Goal: Use online tool/utility: Use online tool/utility

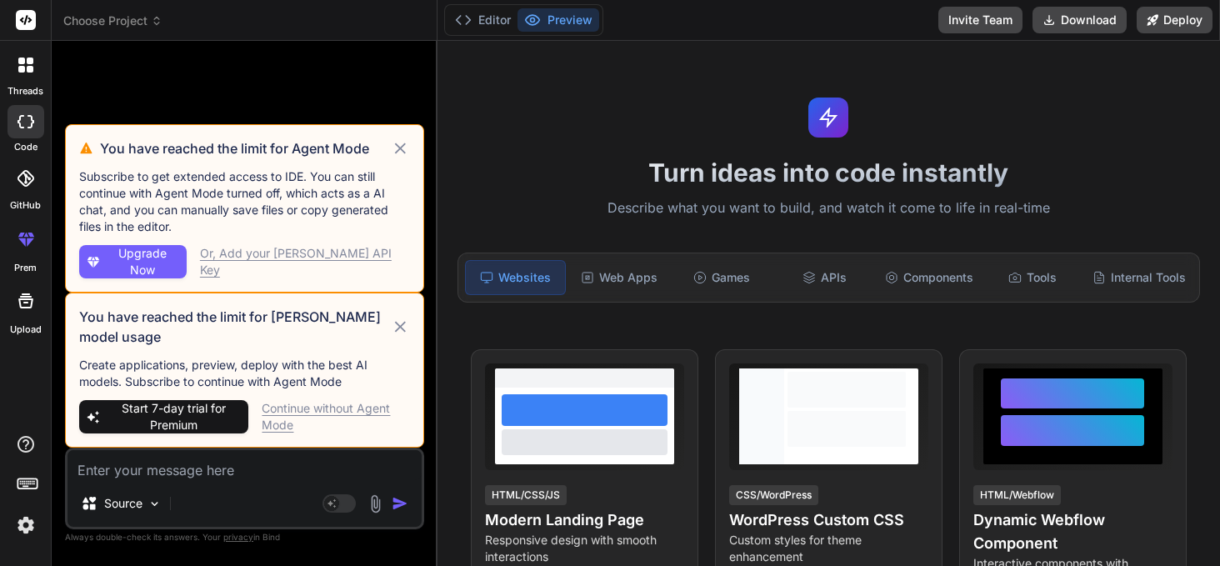
click at [293, 411] on div "Continue without Agent Mode" at bounding box center [335, 416] width 147 height 33
type textarea "x"
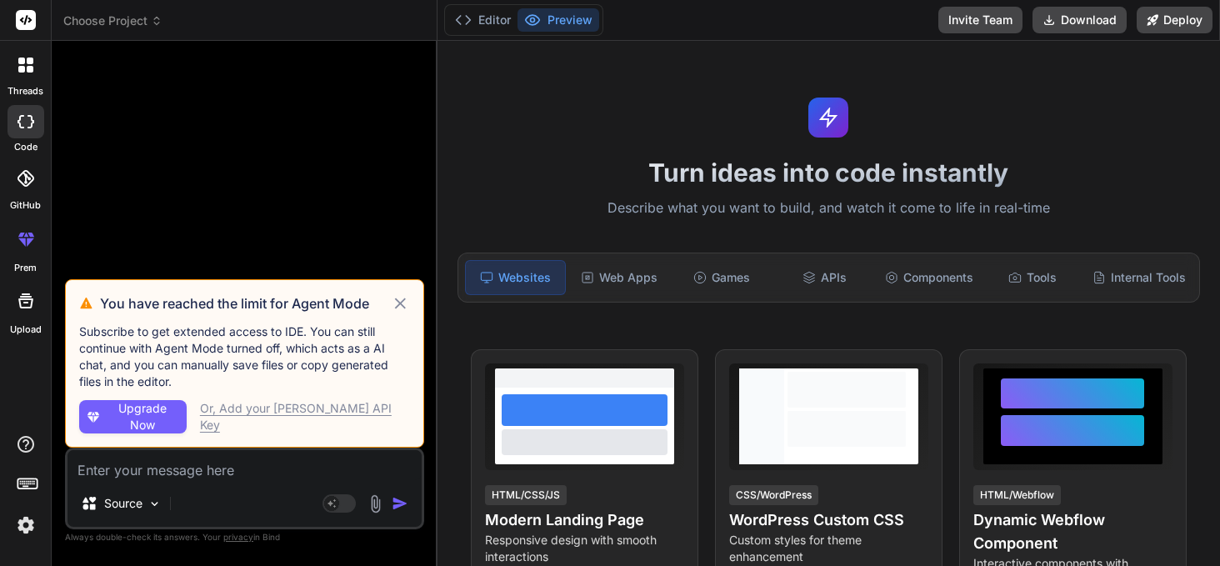
click at [18, 531] on img at bounding box center [26, 525] width 28 height 28
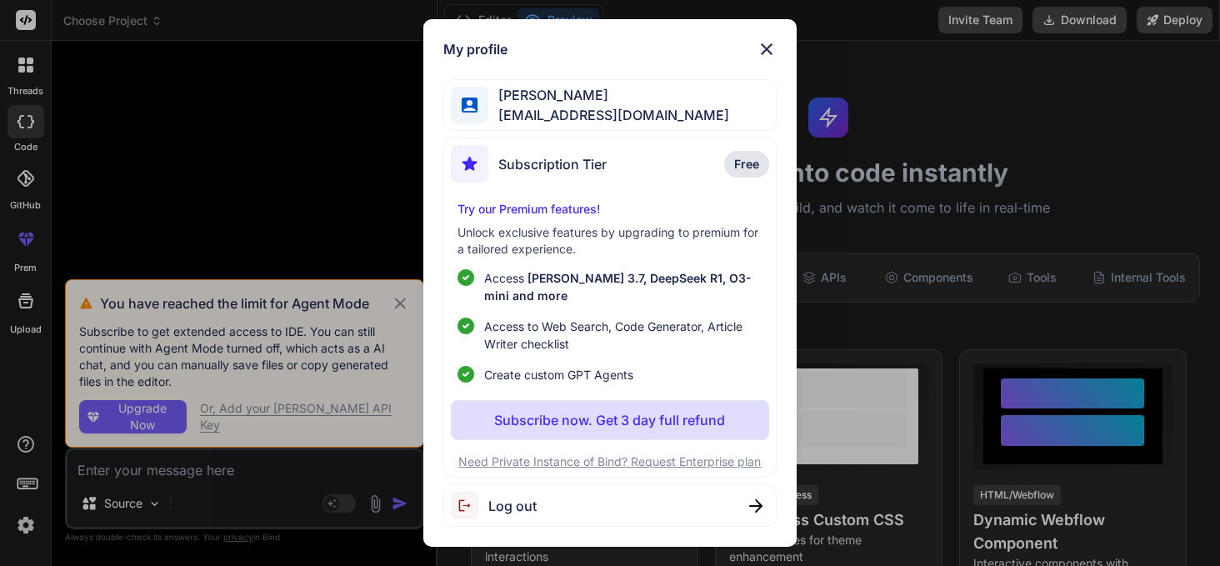
click at [766, 43] on img at bounding box center [766, 49] width 20 height 20
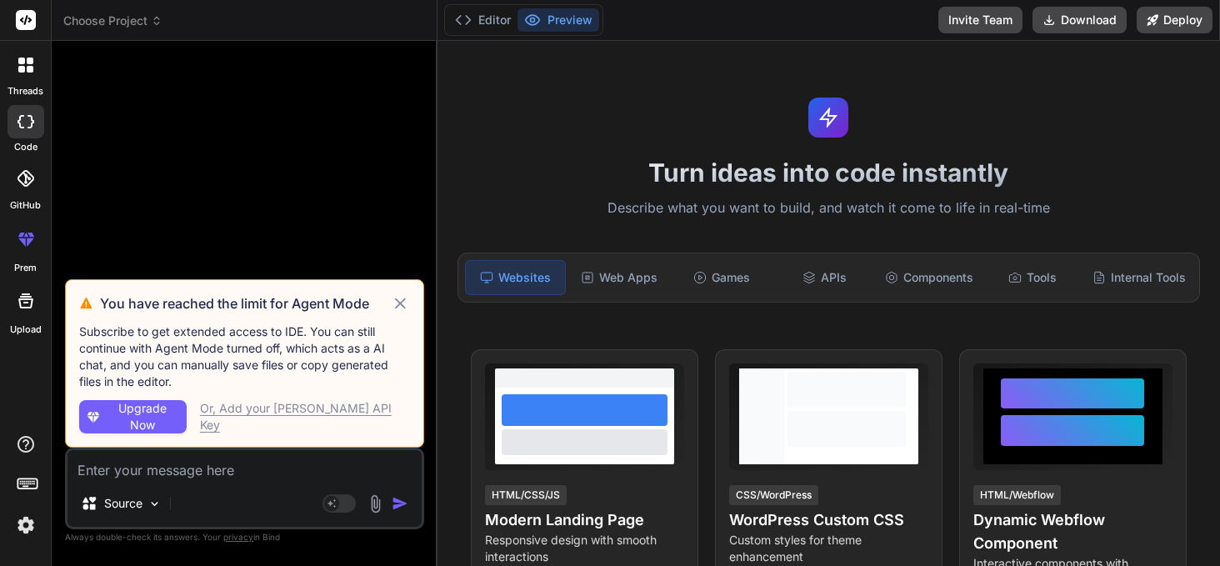
click at [152, 19] on icon at bounding box center [157, 21] width 12 height 12
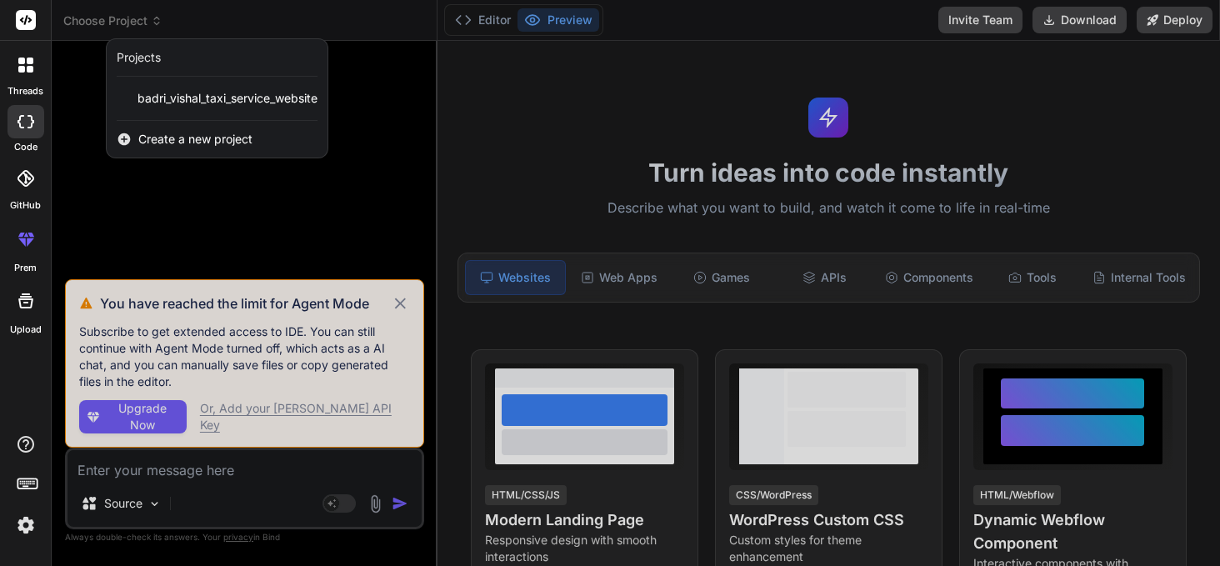
click at [179, 139] on span "Create a new project" at bounding box center [195, 139] width 114 height 17
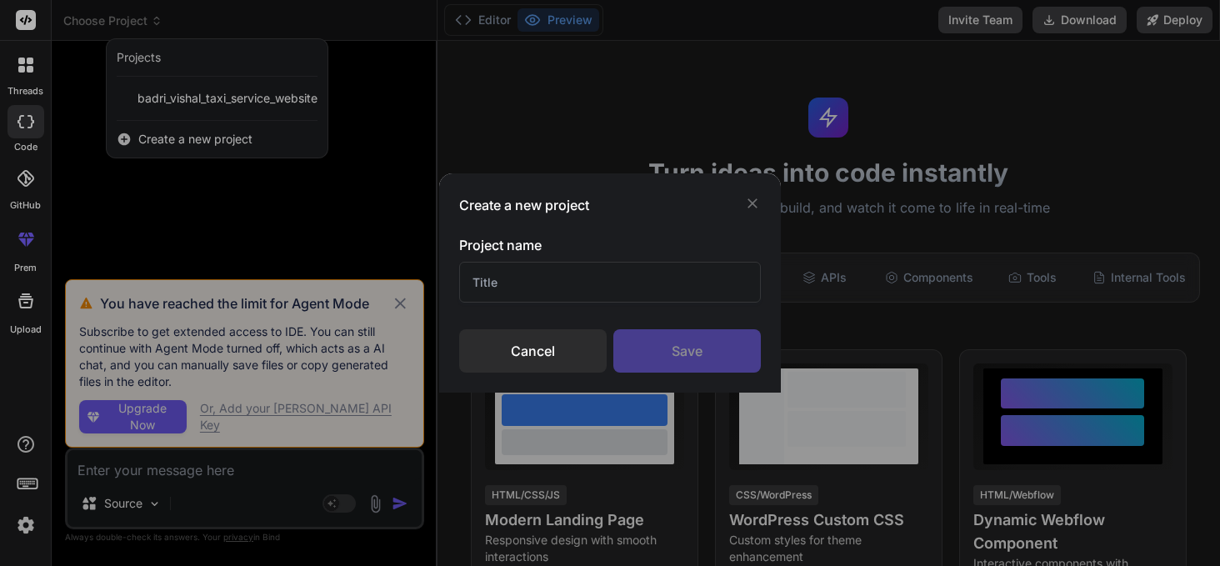
click at [566, 281] on input "text" at bounding box center [610, 282] width 302 height 41
type input "My Expert Crew"
click at [689, 352] on div "Save" at bounding box center [686, 350] width 147 height 43
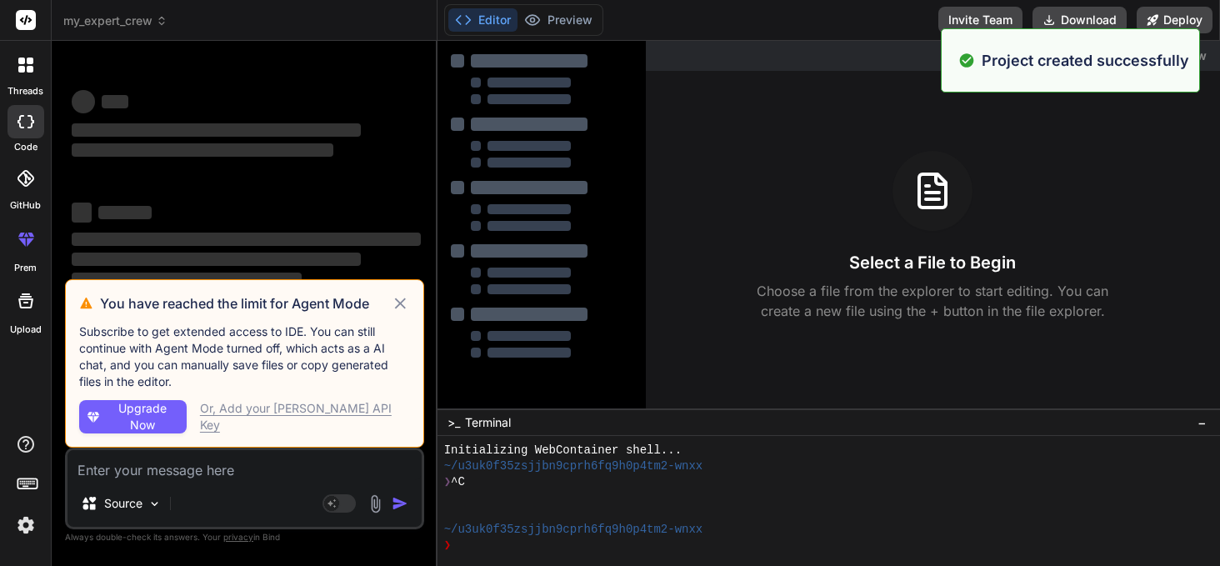
scroll to position [16, 0]
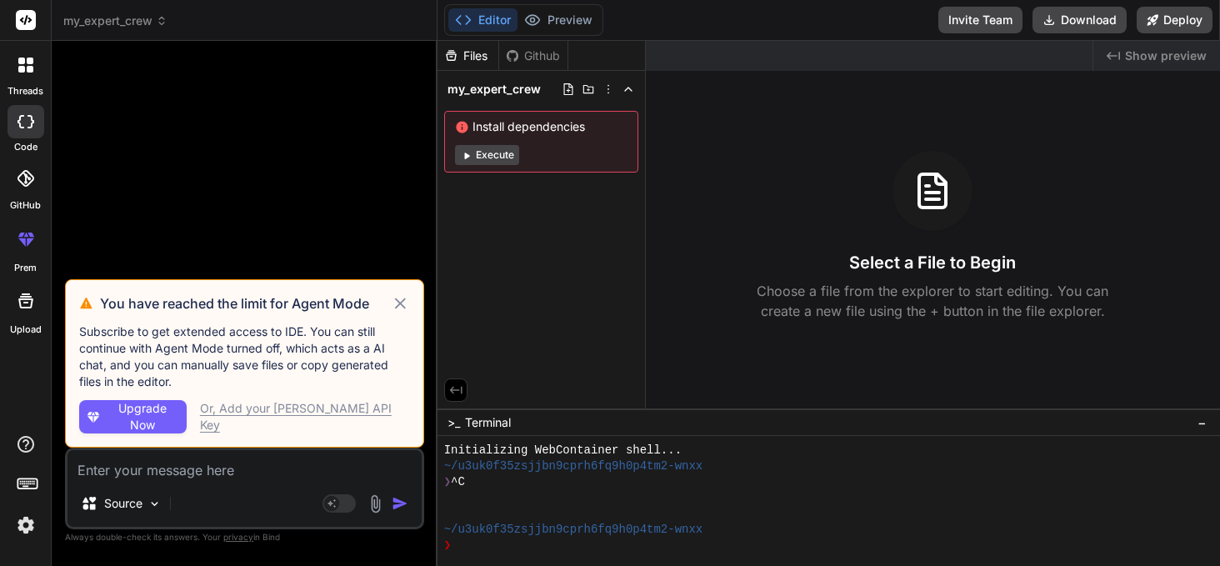
click at [400, 299] on icon at bounding box center [400, 303] width 19 height 20
type textarea "x"
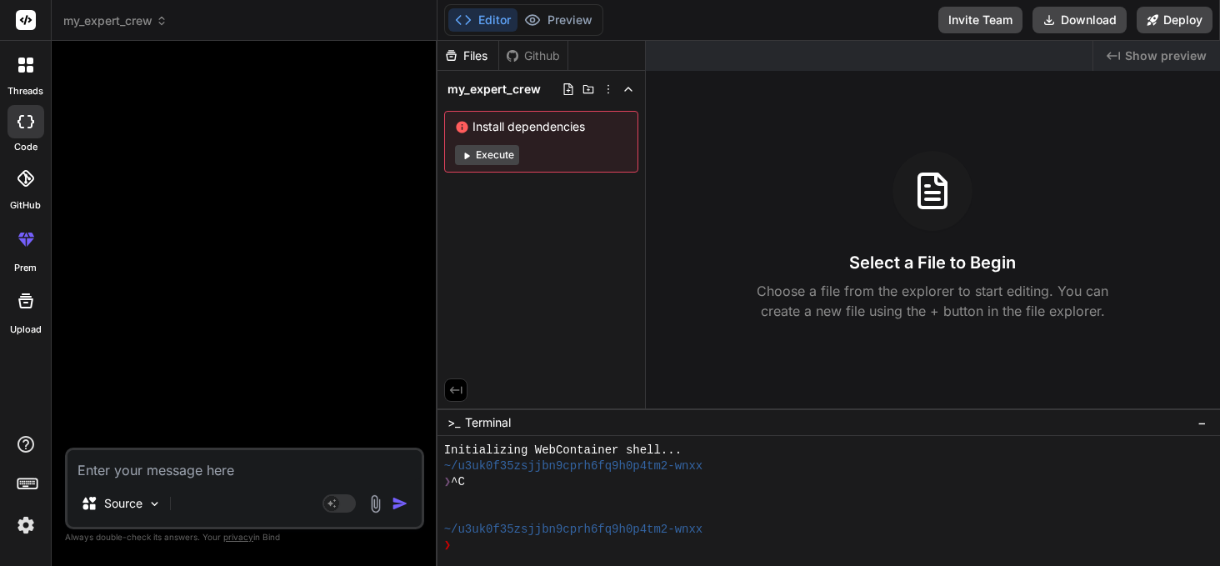
click at [162, 474] on textarea at bounding box center [244, 465] width 354 height 30
type textarea "H"
type textarea "x"
type textarea "Hi"
type textarea "x"
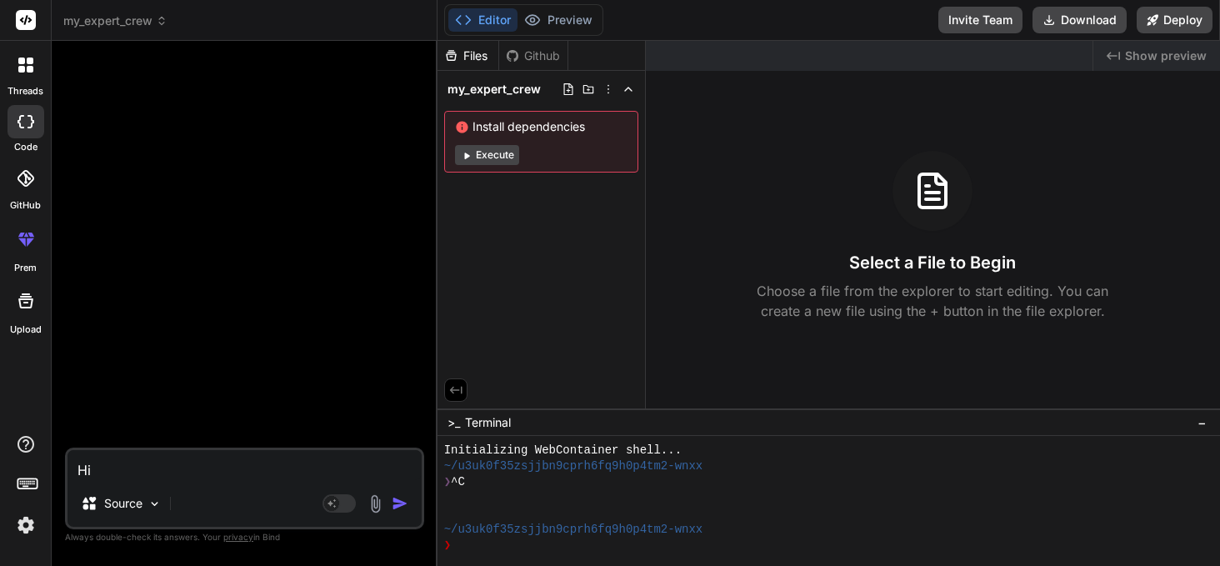
type textarea "Hi"
type textarea "x"
type textarea "Hi B"
type textarea "x"
type textarea "Hi Bi"
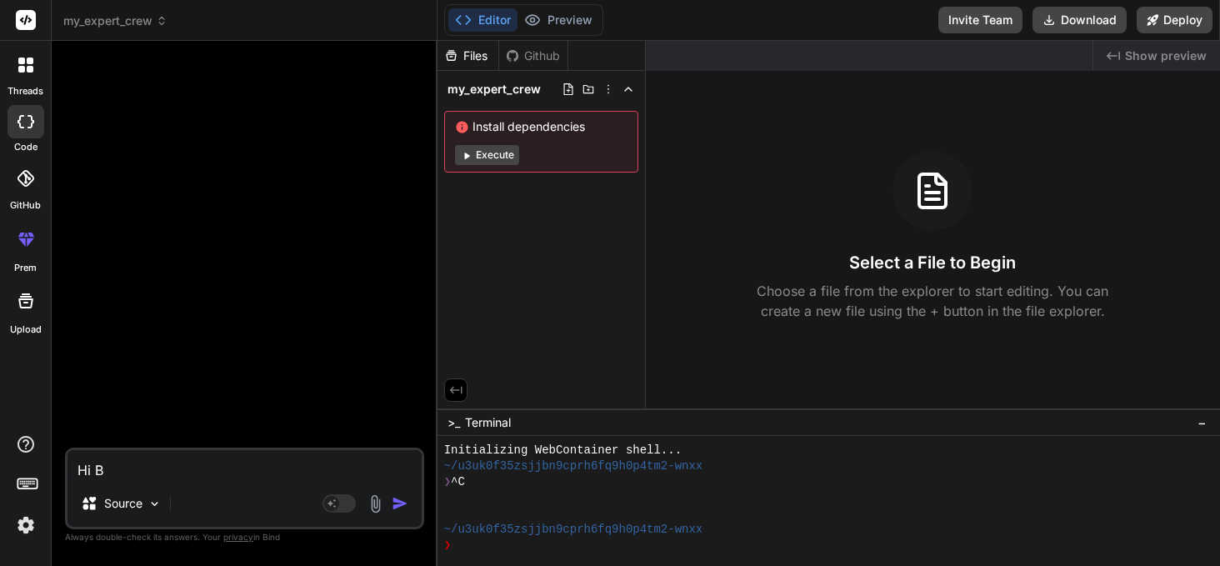
type textarea "x"
type textarea "Hi [PERSON_NAME]"
type textarea "x"
type textarea "Hi Bind"
type textarea "x"
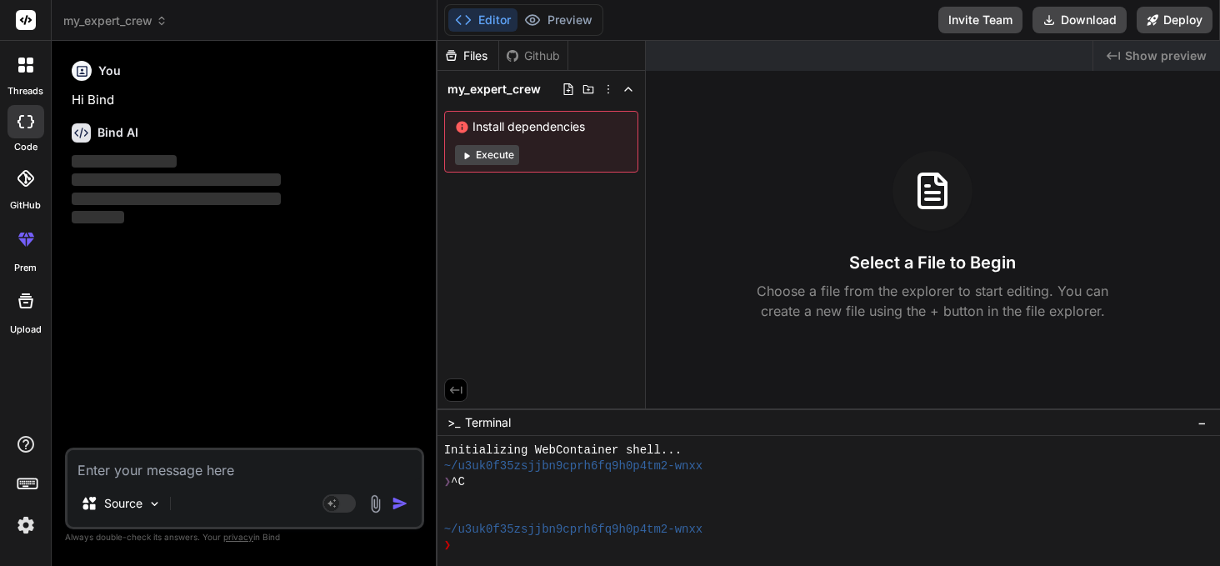
type textarea "x"
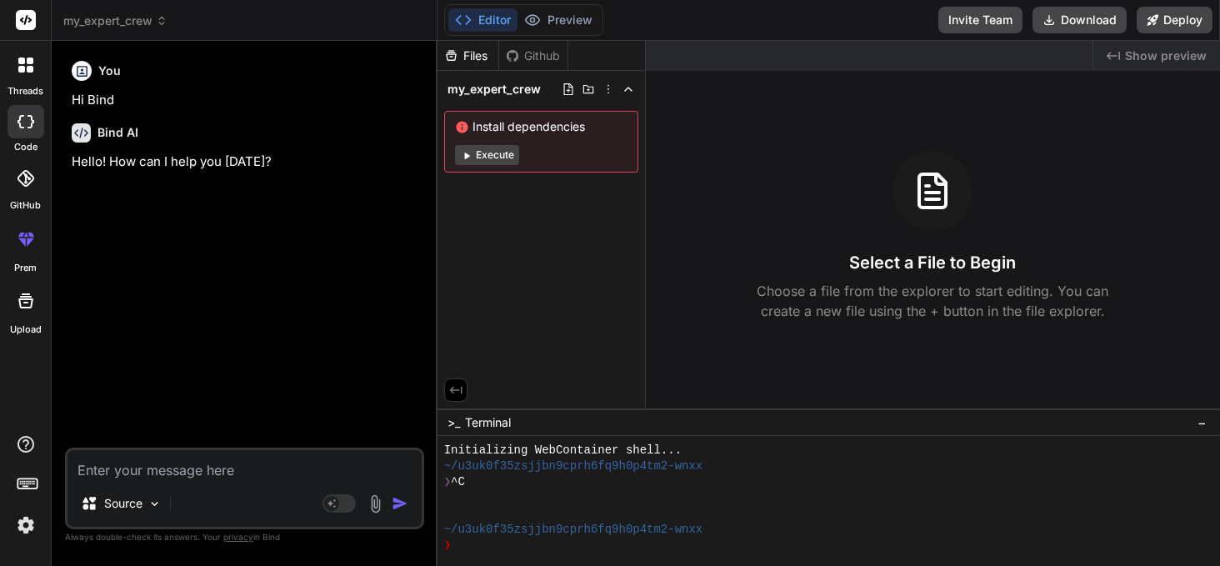
click at [174, 471] on textarea at bounding box center [244, 465] width 354 height 30
type textarea "n"
type textarea "x"
type textarea "ne"
type textarea "x"
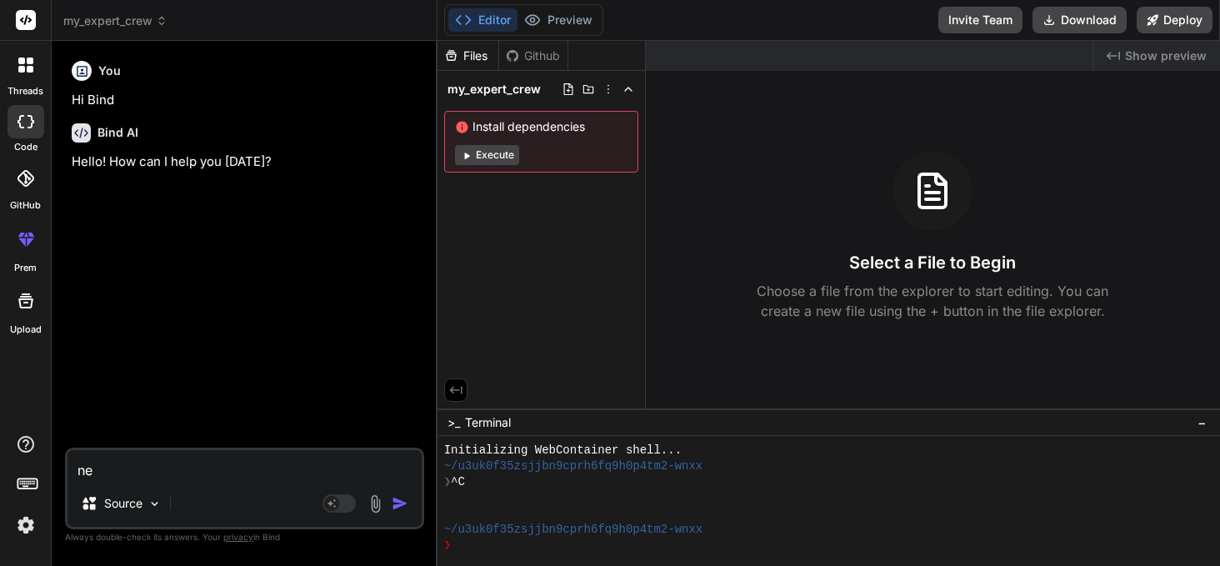
type textarea "new"
type textarea "x"
type textarea "new"
type textarea "x"
type textarea "new"
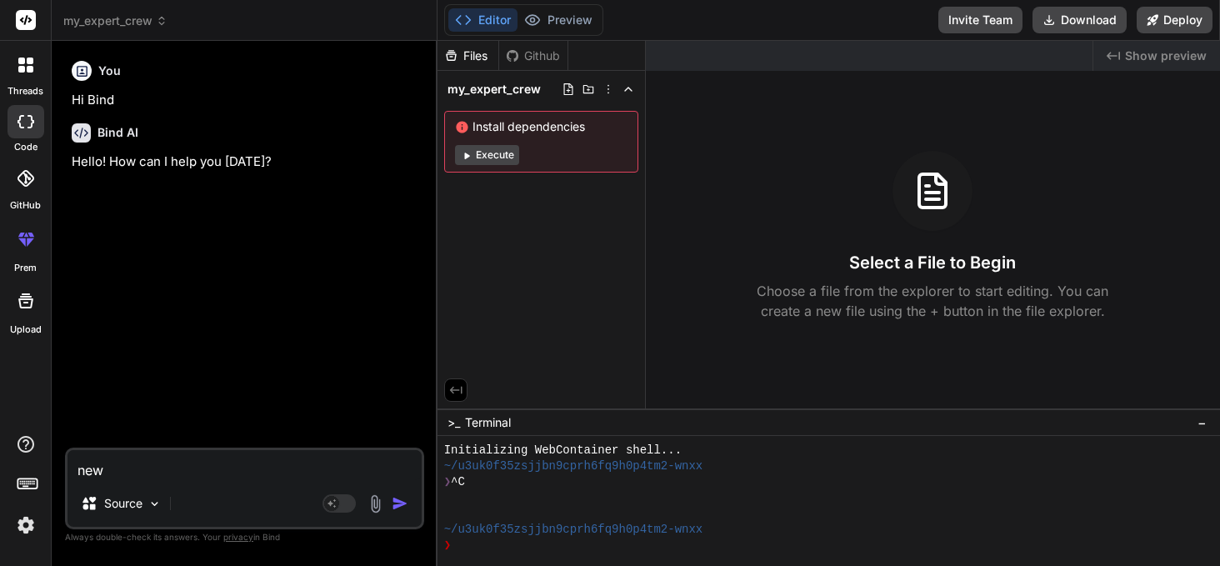
type textarea "x"
type textarea "ne"
type textarea "x"
type textarea "n"
type textarea "x"
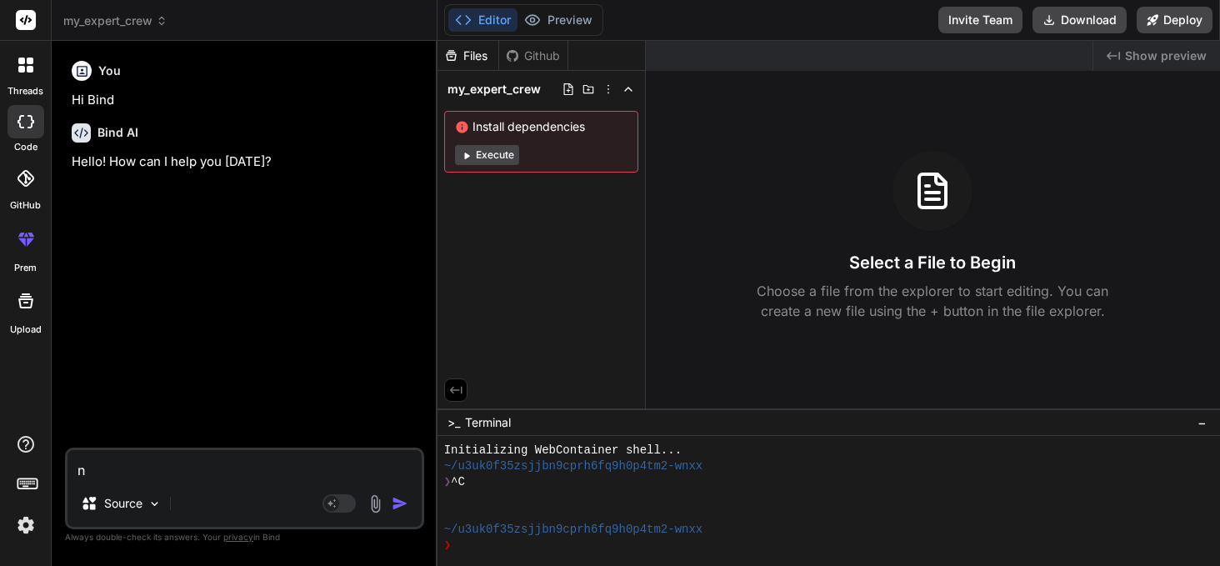
type textarea "x"
type textarea "n"
type textarea "x"
type textarea "no"
type textarea "x"
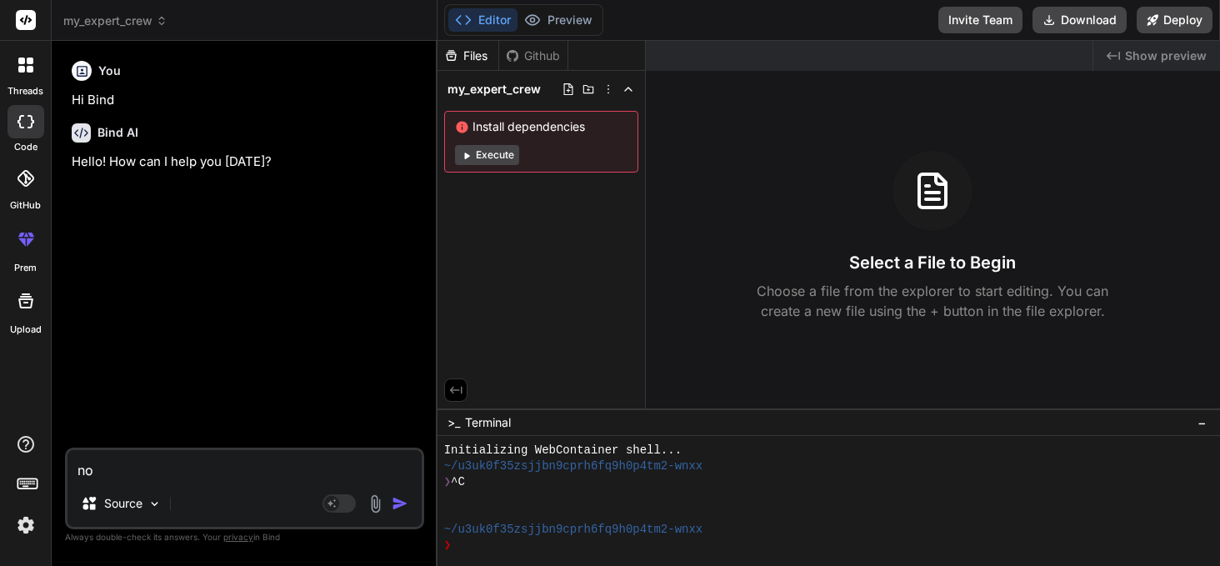
type textarea "now"
type textarea "x"
type textarea "now"
type textarea "x"
type textarea "now n"
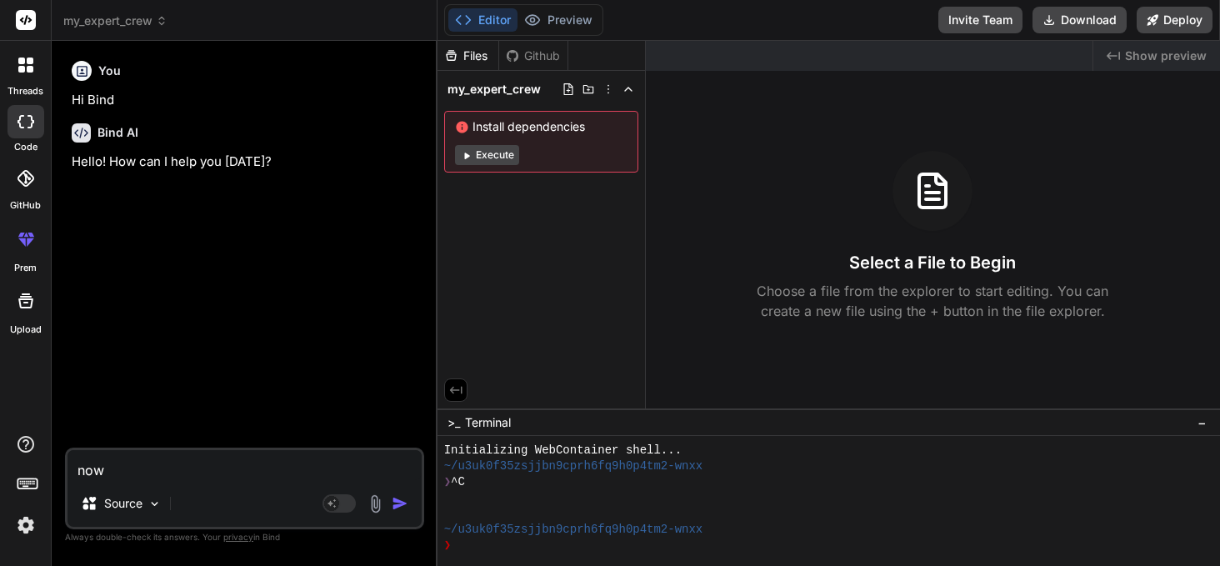
type textarea "x"
type textarea "now ne"
type textarea "x"
type textarea "now new"
type textarea "x"
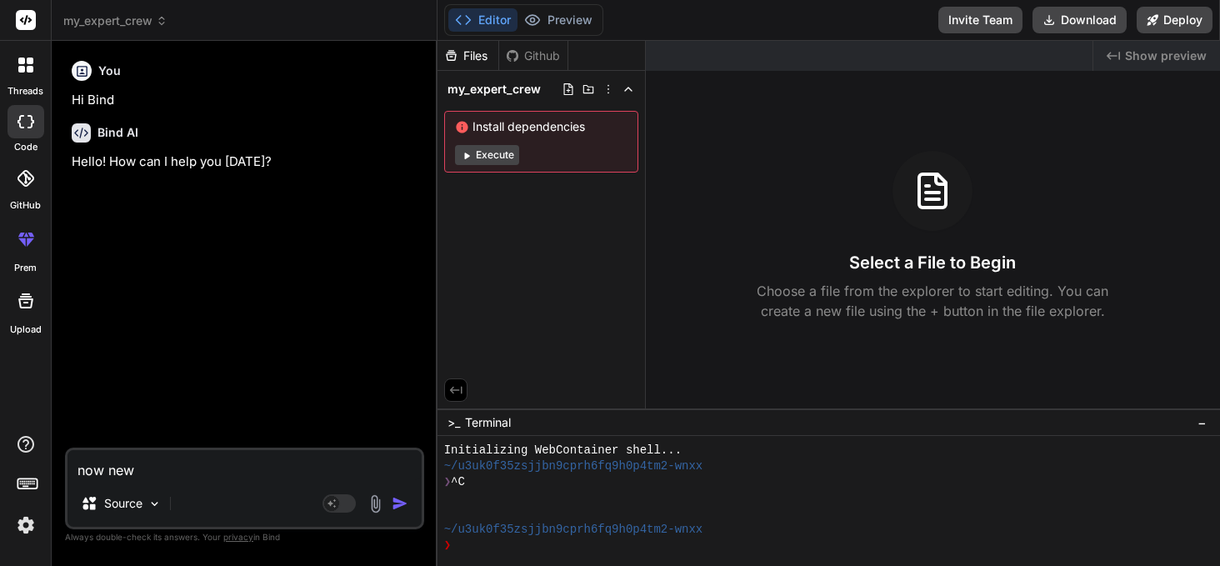
type textarea "now new"
type textarea "x"
type textarea "now new p"
type textarea "x"
type textarea "now new pr"
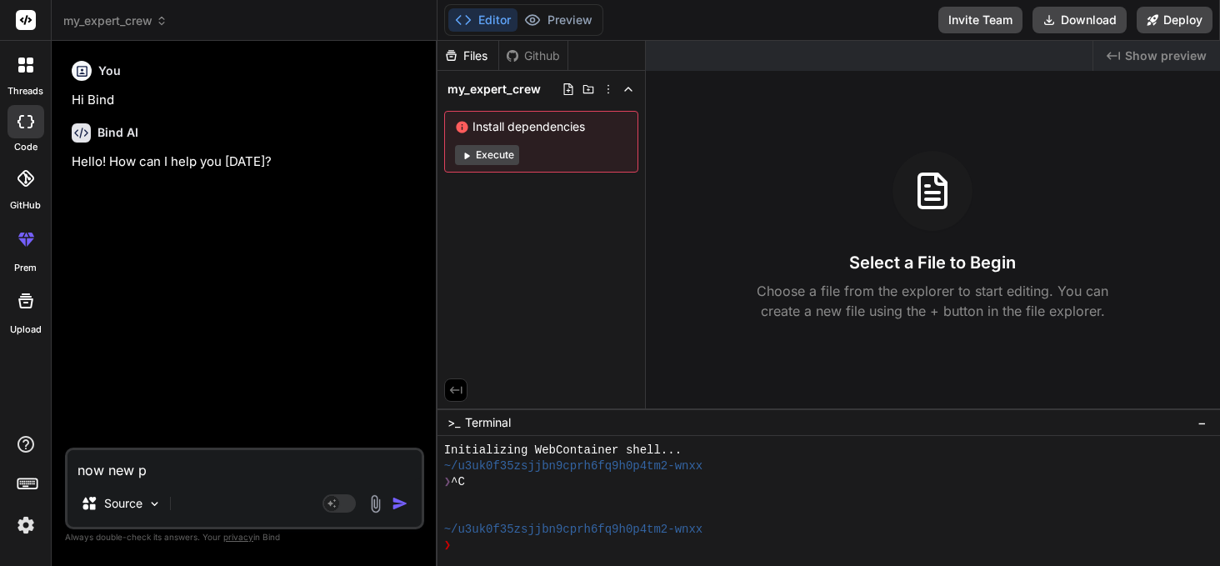
type textarea "x"
type textarea "now new pro"
type textarea "x"
type textarea "now new proj"
type textarea "x"
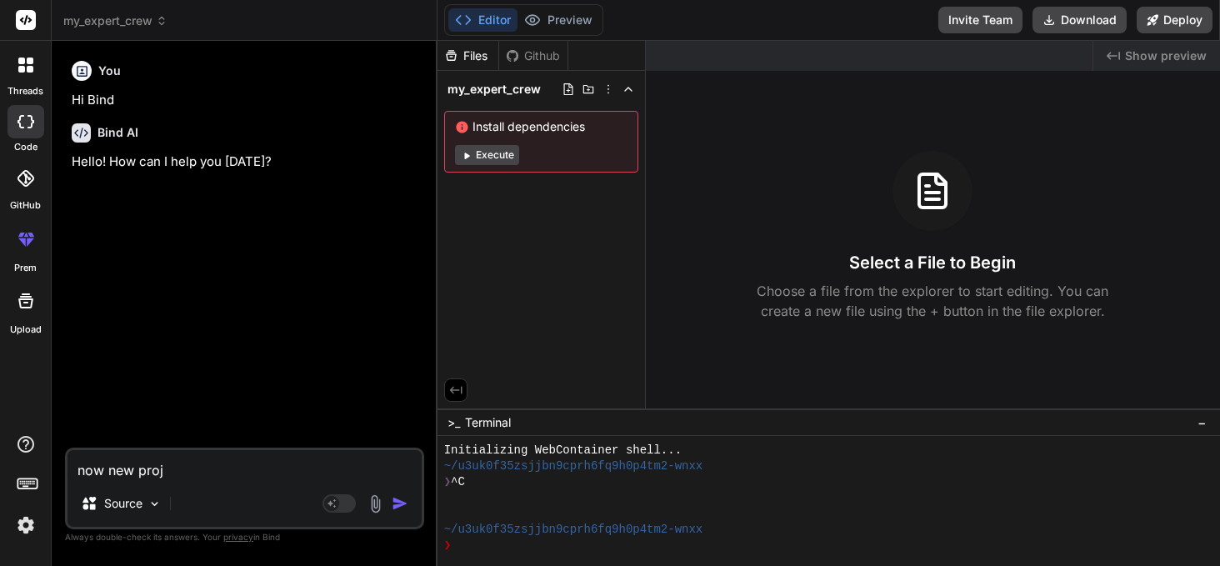
type textarea "now new proje"
type textarea "x"
type textarea "now new projec"
type textarea "x"
type textarea "now new project"
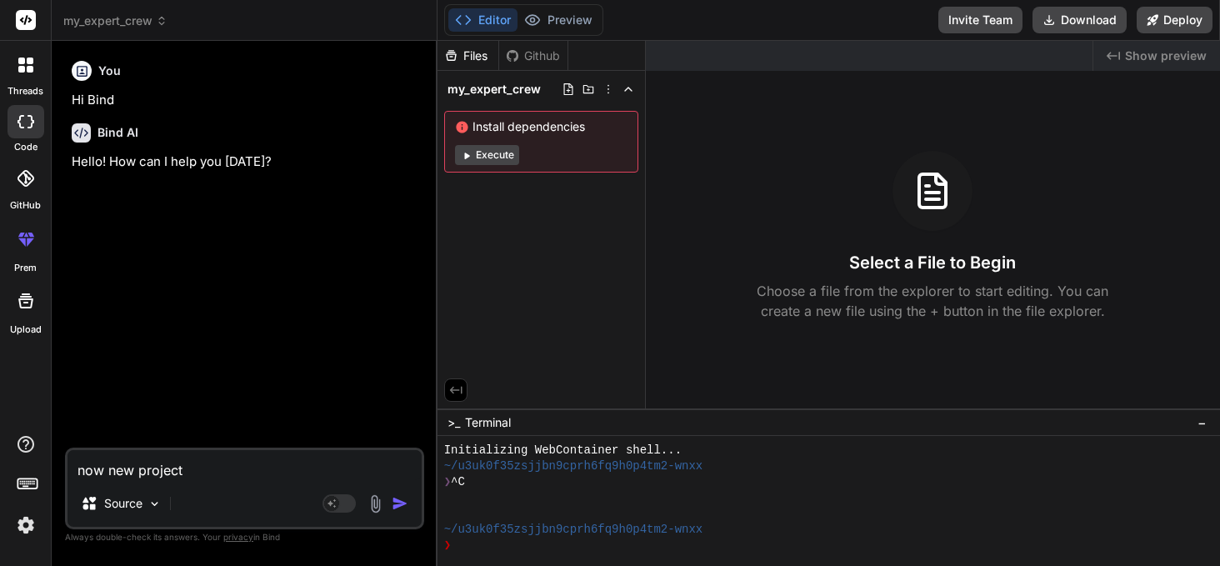
type textarea "x"
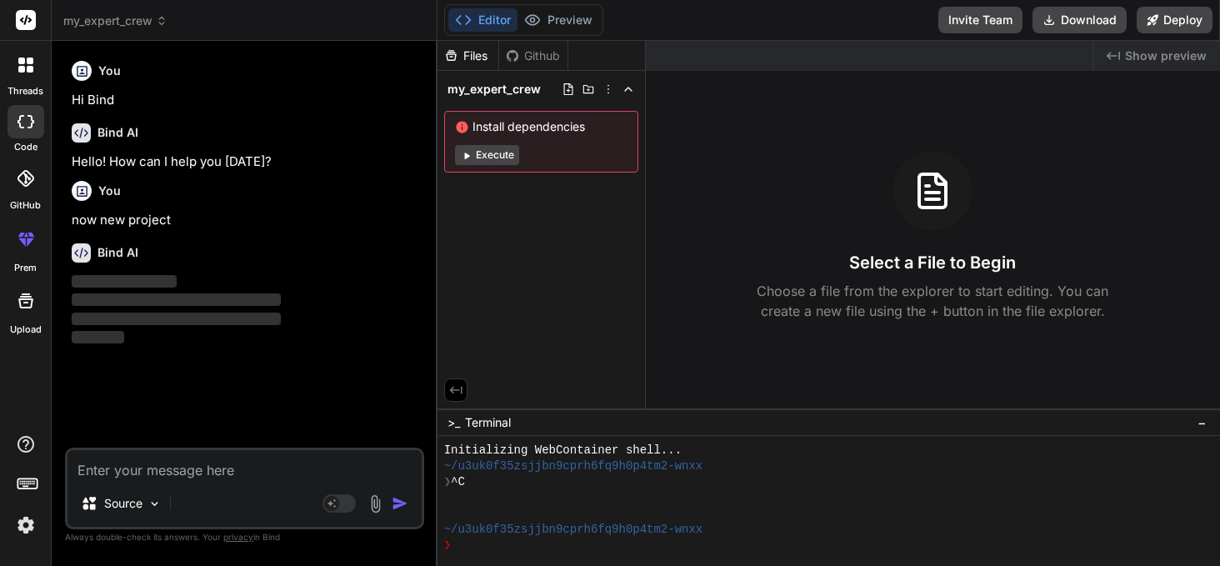
type textarea "n"
type textarea "x"
type textarea "ne"
type textarea "x"
type textarea "nee"
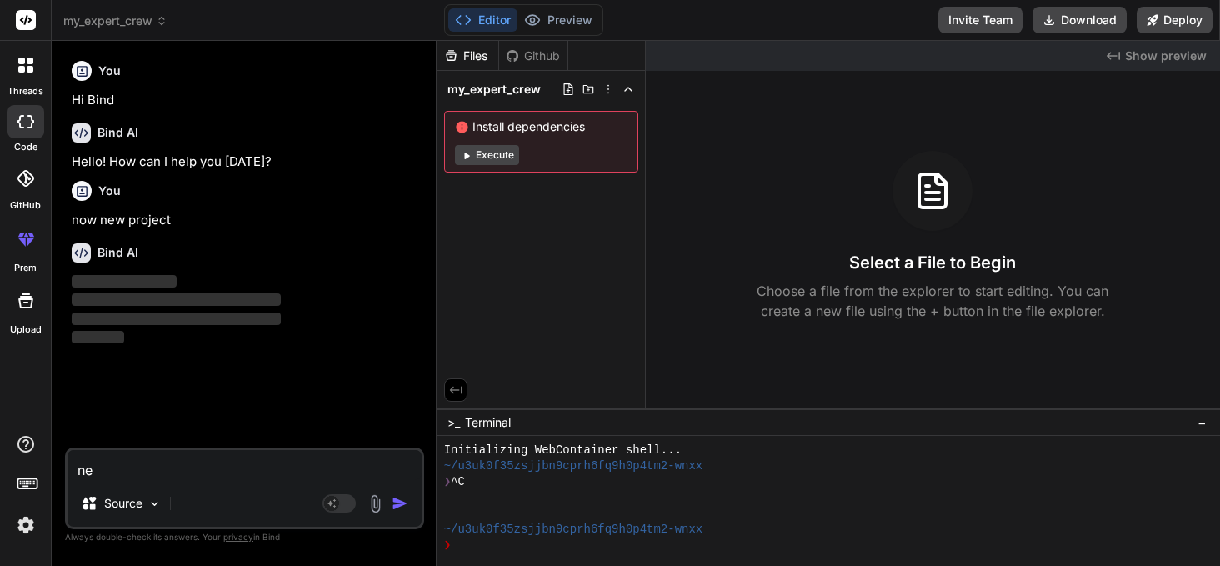
type textarea "x"
type textarea "need"
type textarea "x"
type textarea "need"
type textarea "x"
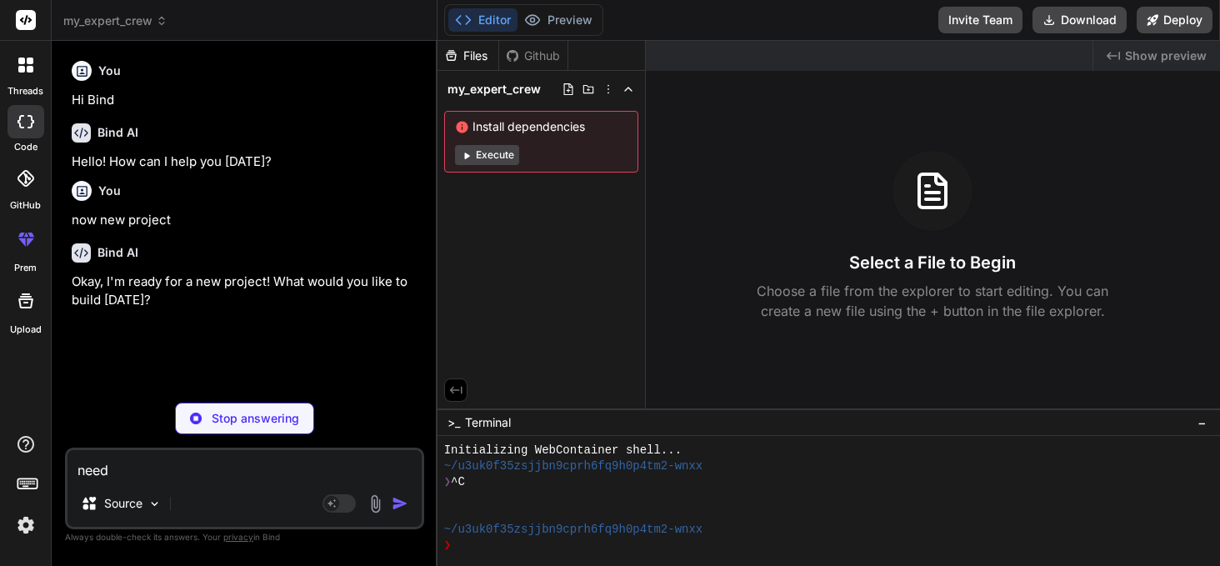
type textarea "need s"
type textarea "x"
type textarea "need si"
type textarea "x"
type textarea "need sin"
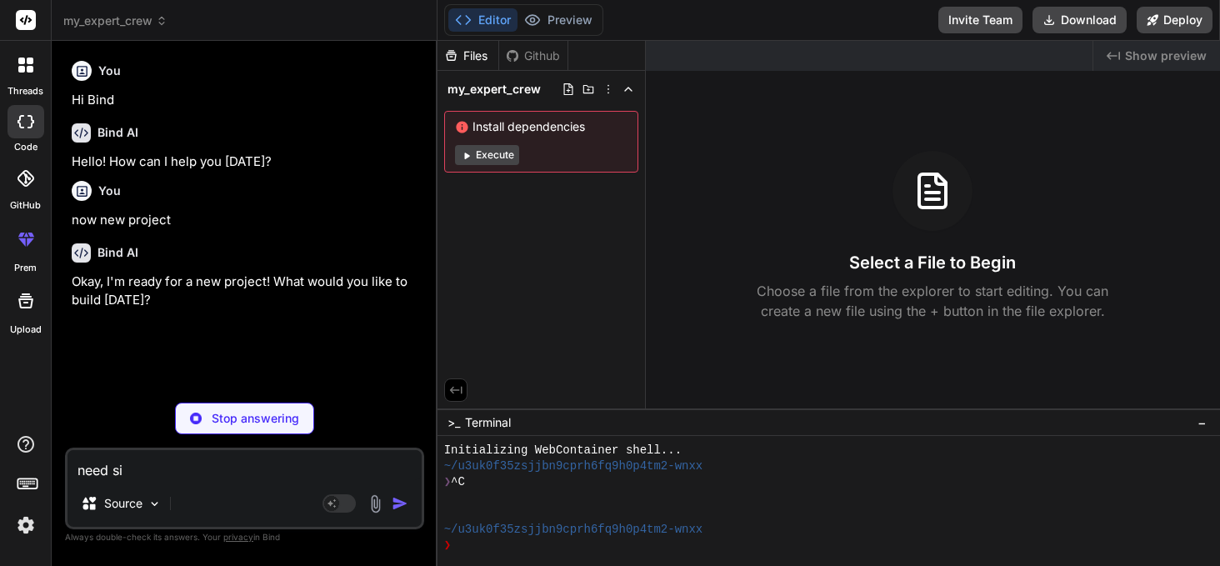
type textarea "x"
type textarea "need sing"
type textarea "x"
type textarea "need singl"
type textarea "x"
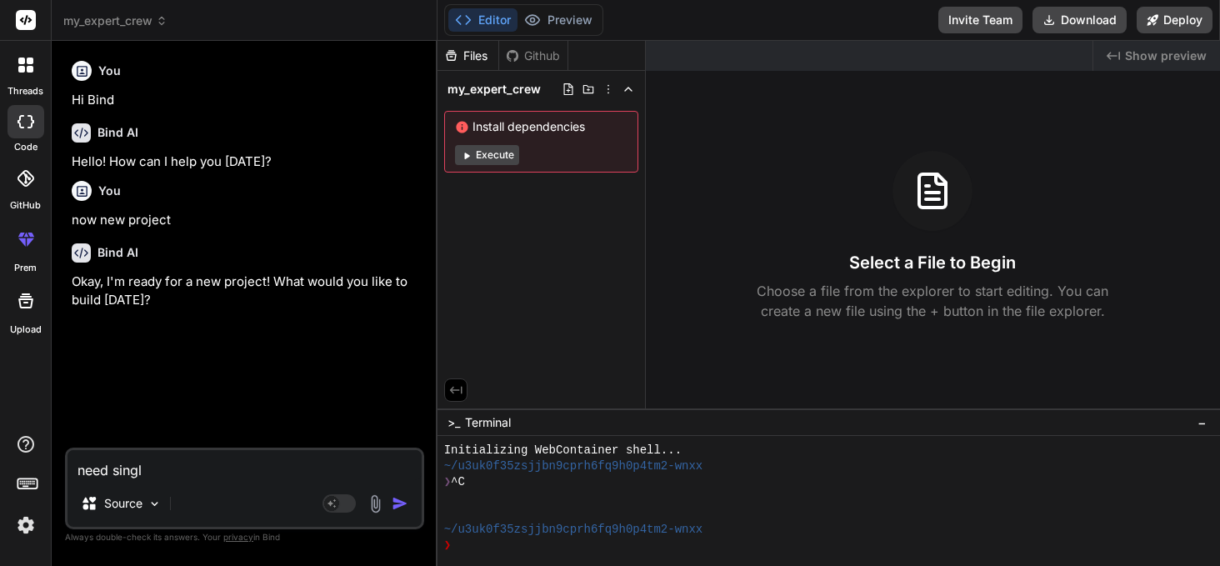
type textarea "need single"
type textarea "x"
type textarea "need single"
type textarea "x"
type textarea "need single p"
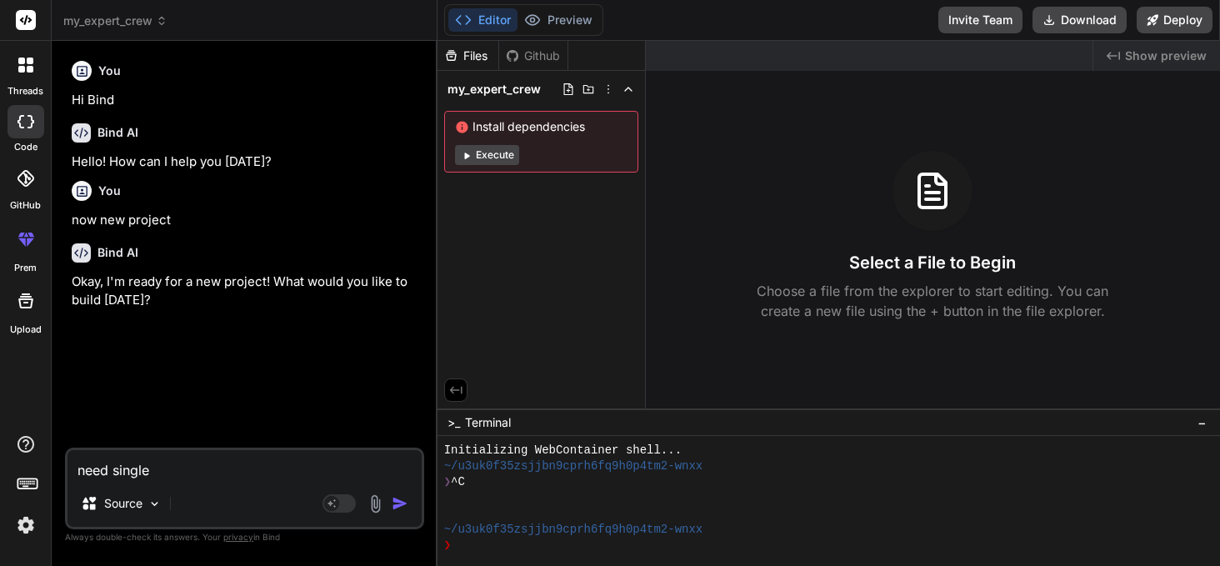
type textarea "x"
type textarea "need single pa"
type textarea "x"
type textarea "need single pag"
type textarea "x"
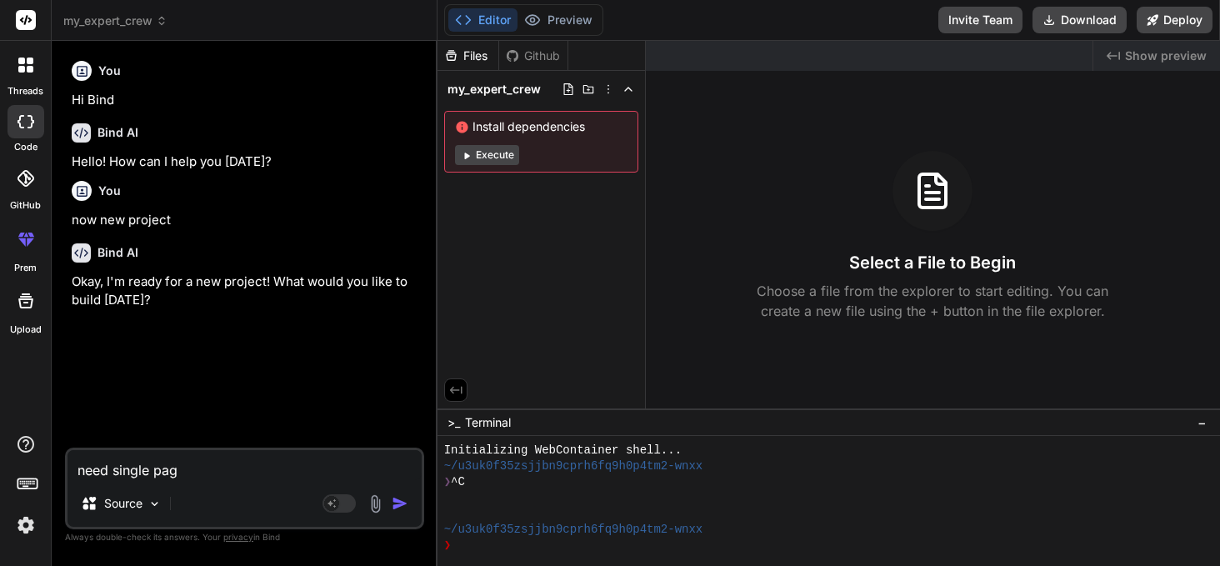
type textarea "need single page"
type textarea "x"
type textarea "need single page"
type textarea "x"
type textarea "need single page w"
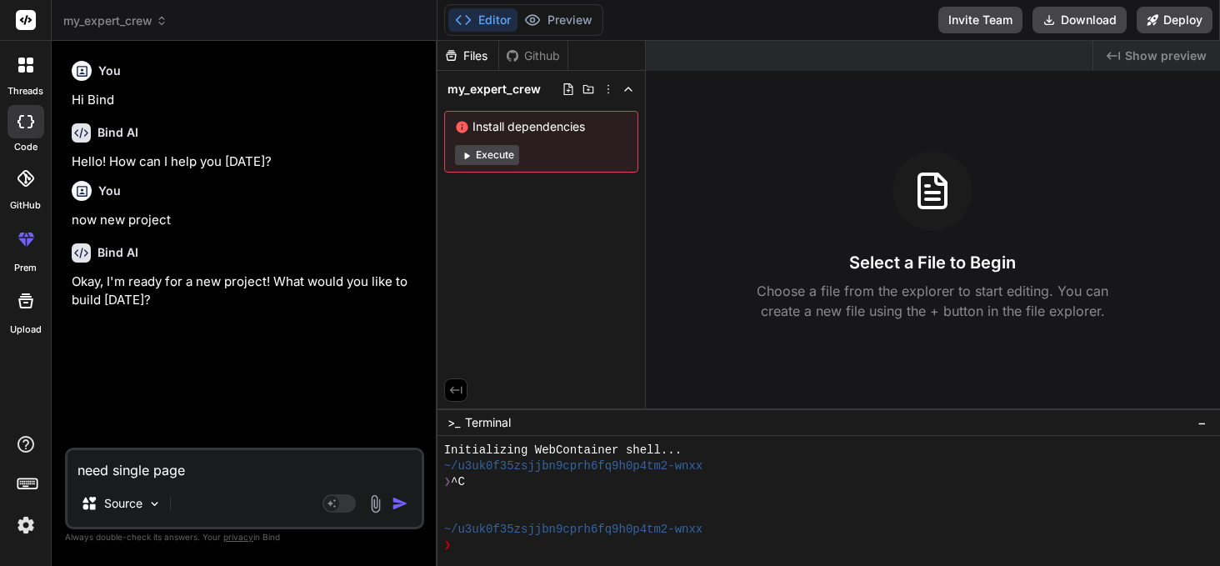
type textarea "x"
type textarea "need single page we"
type textarea "x"
type textarea "need single page web"
type textarea "x"
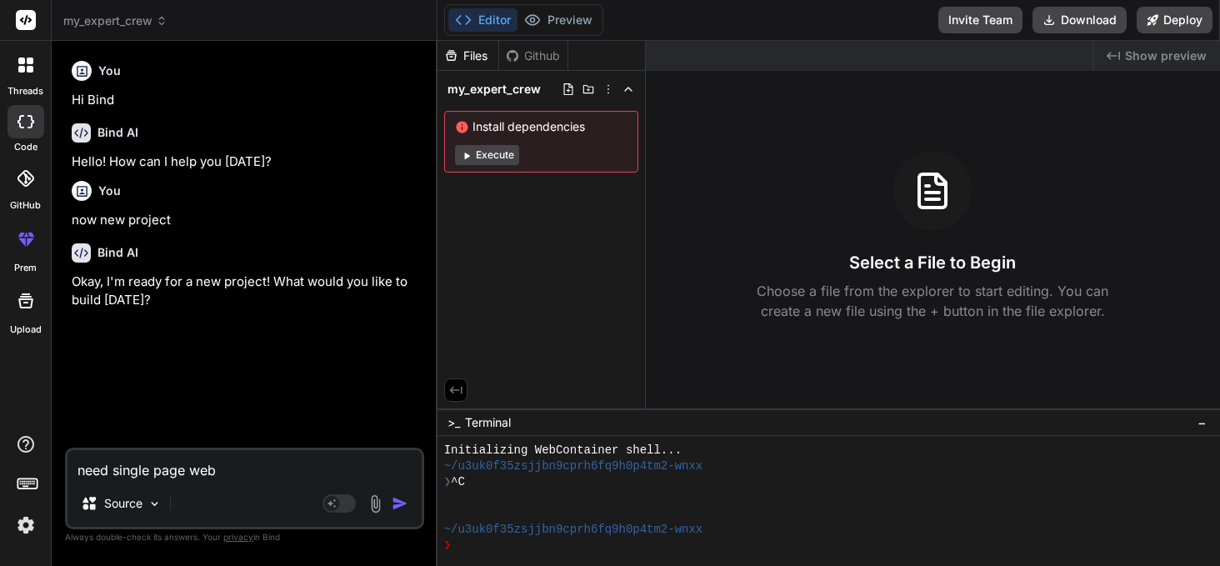
type textarea "need single page webs"
type textarea "x"
type textarea "need single page websi"
type textarea "x"
type textarea "need single page websit"
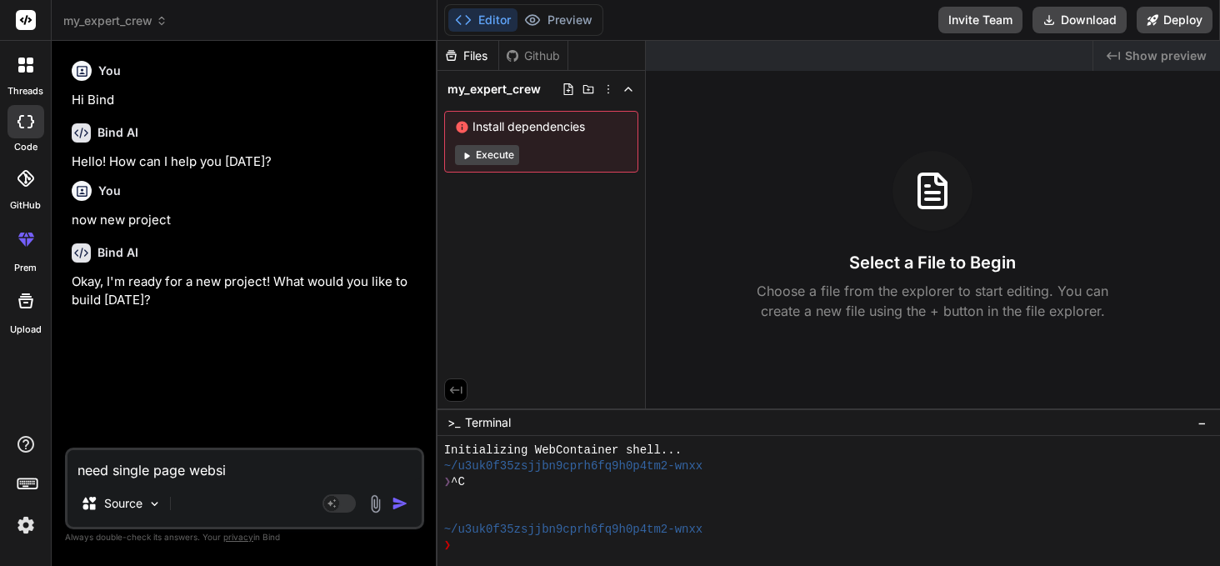
type textarea "x"
type textarea "need single page website"
type textarea "x"
type textarea "need single page website"
type textarea "x"
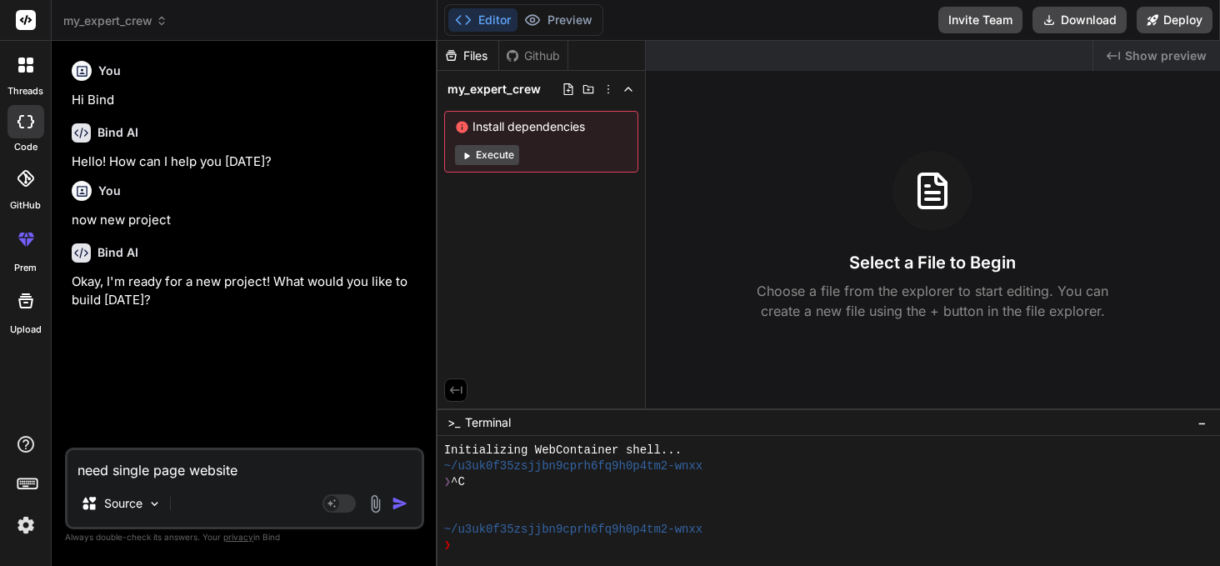
type textarea "need single page website f"
type textarea "x"
type textarea "need single page website fo"
type textarea "x"
type textarea "need single page website for"
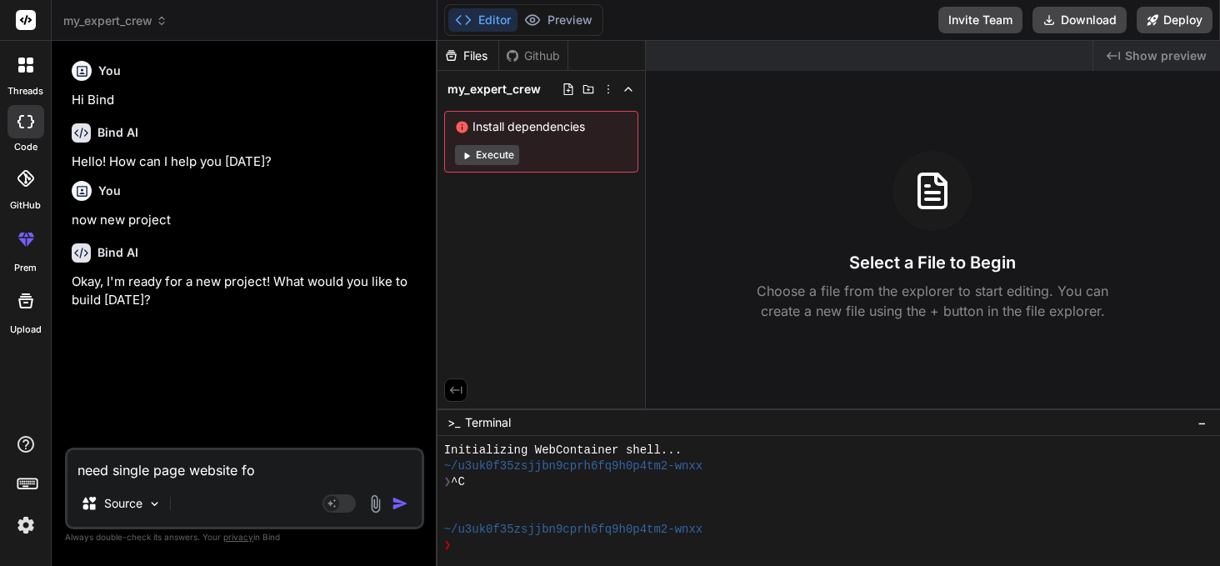
type textarea "x"
type textarea "need single page website for"
type textarea "x"
type textarea "need single page website for ""
type textarea "x"
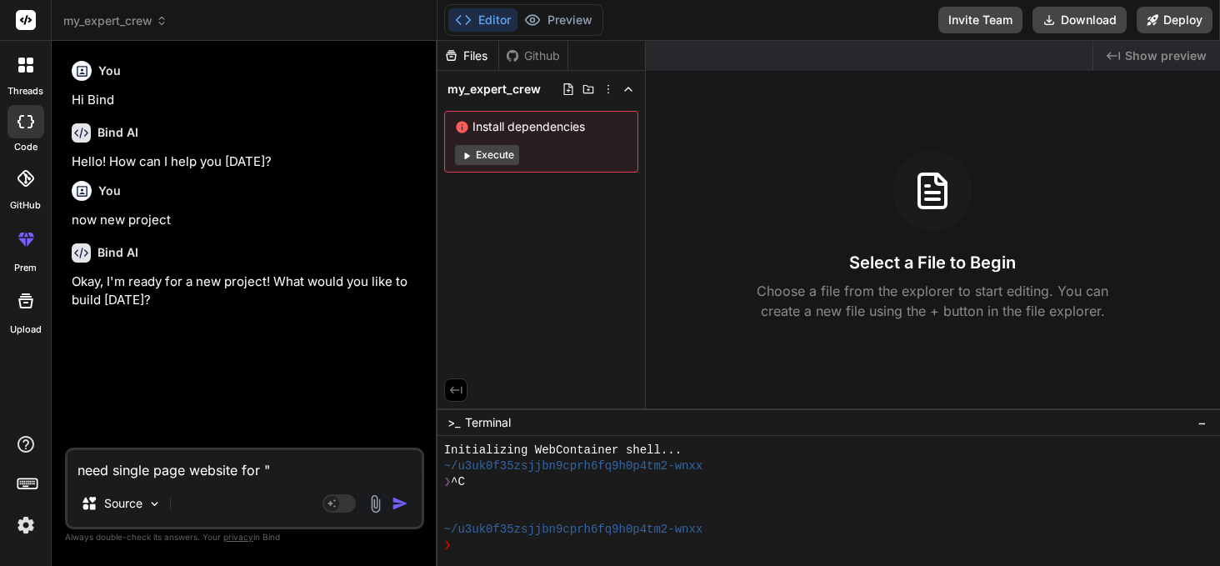
type textarea "need single page website for "M"
type textarea "x"
type textarea "need single page website for "My"
type textarea "x"
type textarea "need single page website for "My"
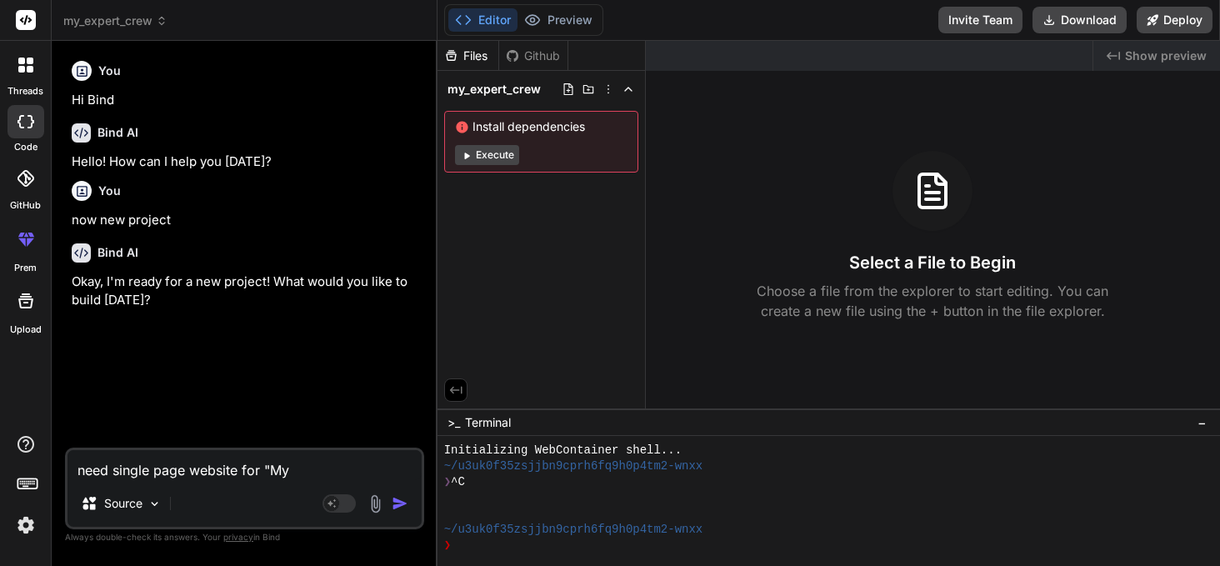
type textarea "x"
type textarea "need single page website for "My E"
type textarea "x"
type textarea "need single page website for "My Ex"
type textarea "x"
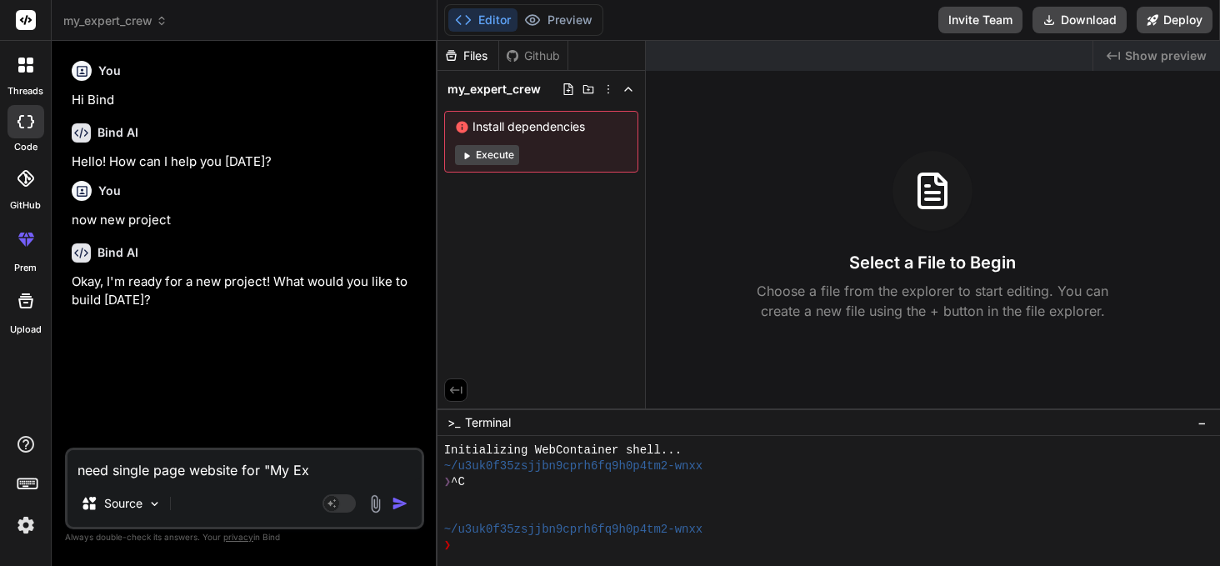
type textarea "need single page website for "My Exp"
type textarea "x"
type textarea "need single page website for "My Expe"
type textarea "x"
type textarea "need single page website for "My Exper"
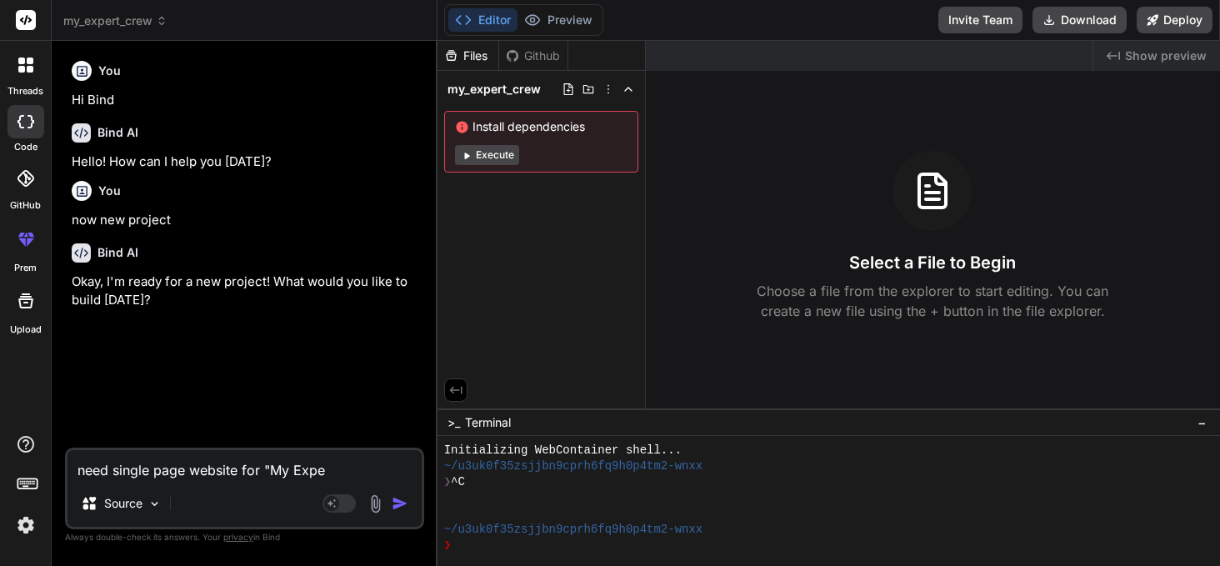
type textarea "x"
type textarea "need single page website for "My Expert"
type textarea "x"
type textarea "need single page website for "My Expert"
type textarea "x"
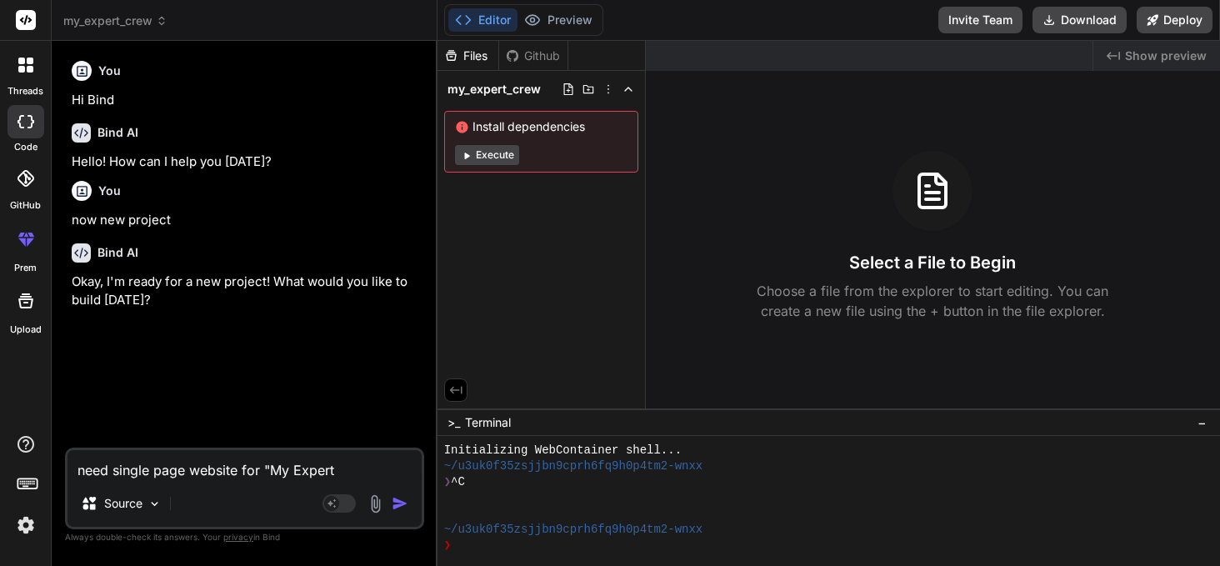
type textarea "need single page website for "My Expert C"
type textarea "x"
type textarea "need single page website for "My Expert Cr"
type textarea "x"
type textarea "need single page website for "My Expert Cre"
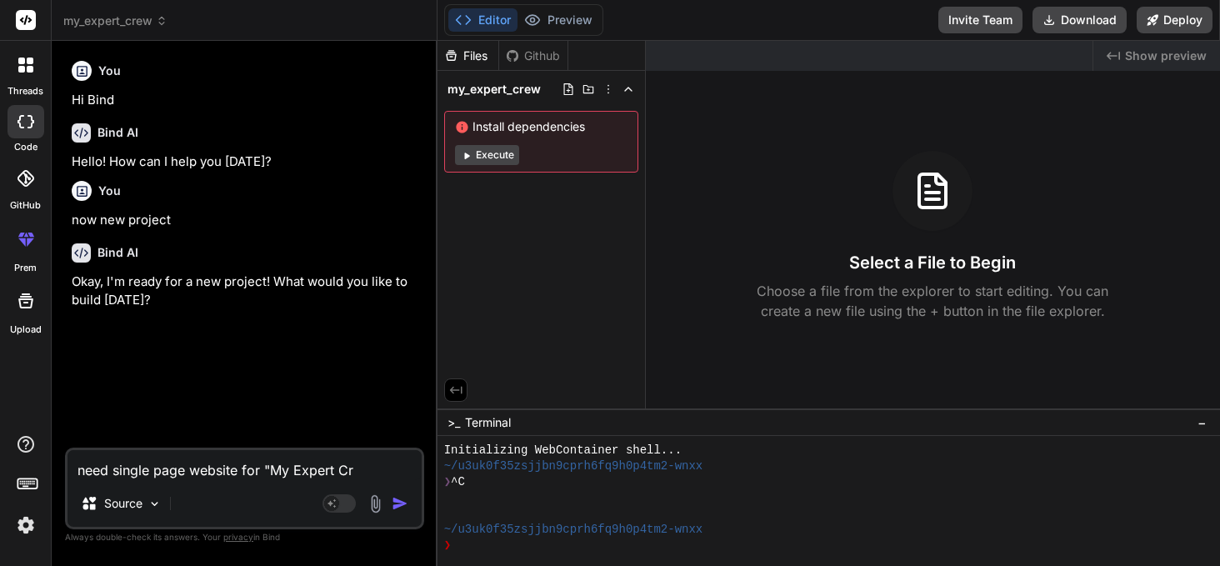
type textarea "x"
type textarea "need single page website for "My Expert Crew"
type textarea "x"
type textarea "need single page website for "My Expert Crew""
type textarea "x"
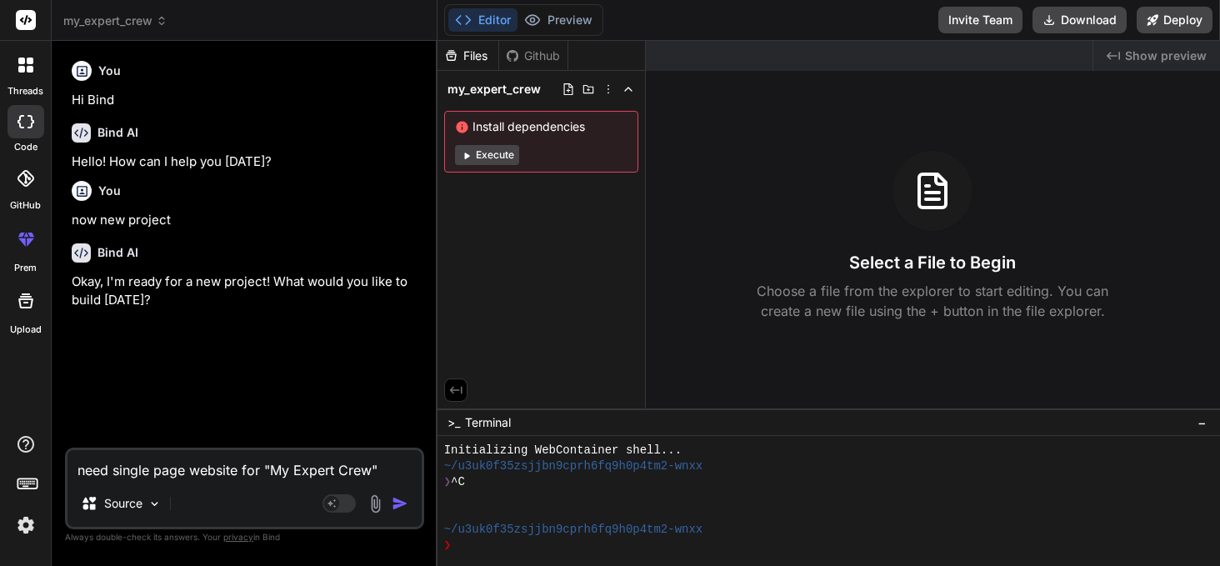
type textarea "need single page website for "My Expert Crew""
type textarea "x"
type textarea "need single page website for "My Expert Crew" i"
type textarea "x"
type textarea "need single page website for "My Expert Crew" in"
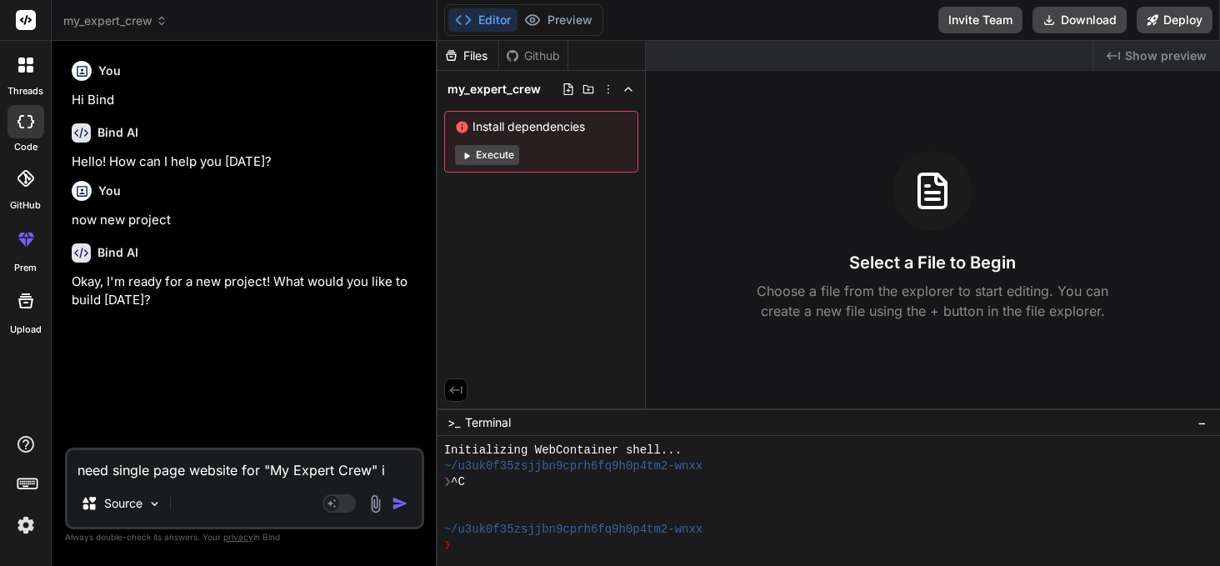
type textarea "x"
type textarea "need single page website for "My Expert Crew" in"
type textarea "x"
type textarea "need single page website for "My Expert Crew" in w"
type textarea "x"
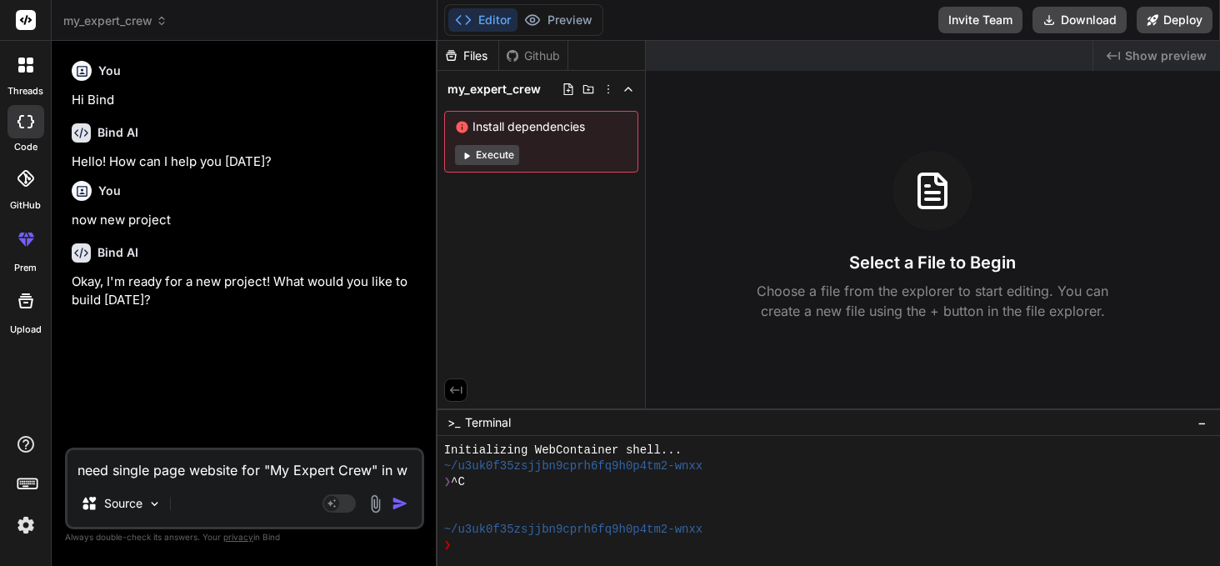
type textarea "need single page website for "My Expert Crew" in wh"
type textarea "x"
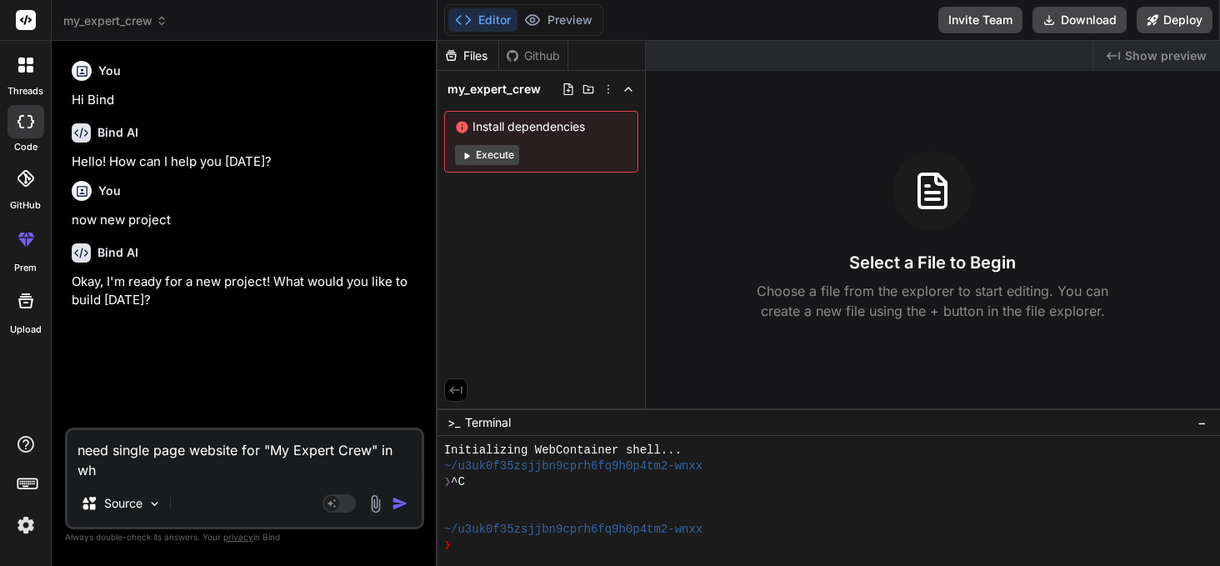
type textarea "need single page website for "My Expert Crew" in whi"
type textarea "x"
type textarea "need single page website for "My Expert Crew" in whic"
type textarea "x"
type textarea "need single page website for "My Expert Crew" in which"
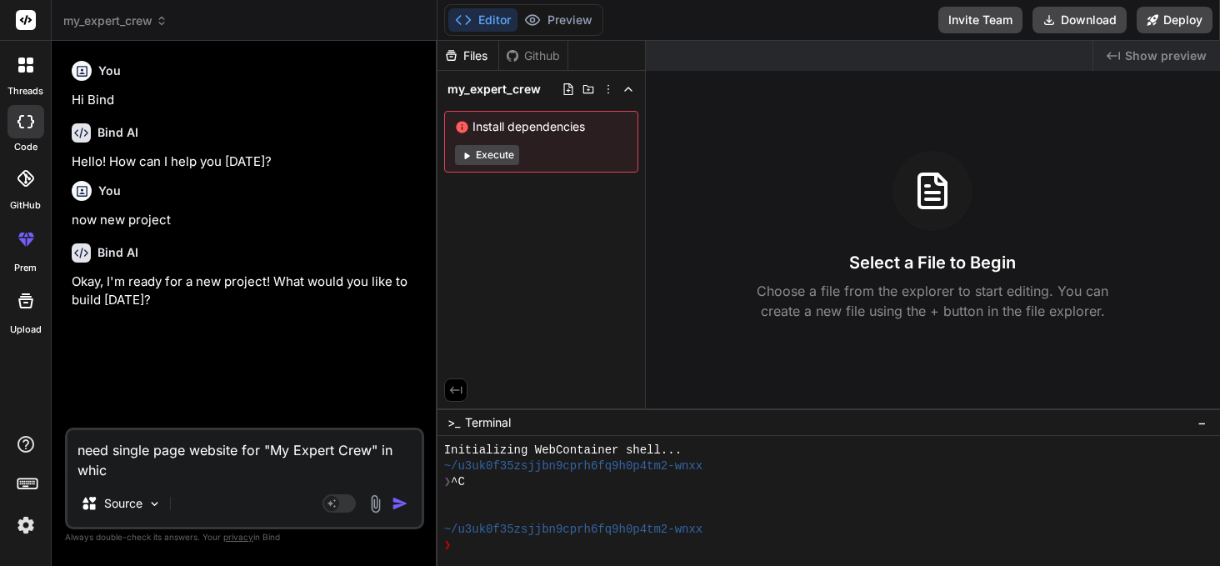
type textarea "x"
type textarea "need single page website for "My Expert Crew" in which"
type textarea "x"
type textarea "need single page website for "My Expert Crew" in which t"
type textarea "x"
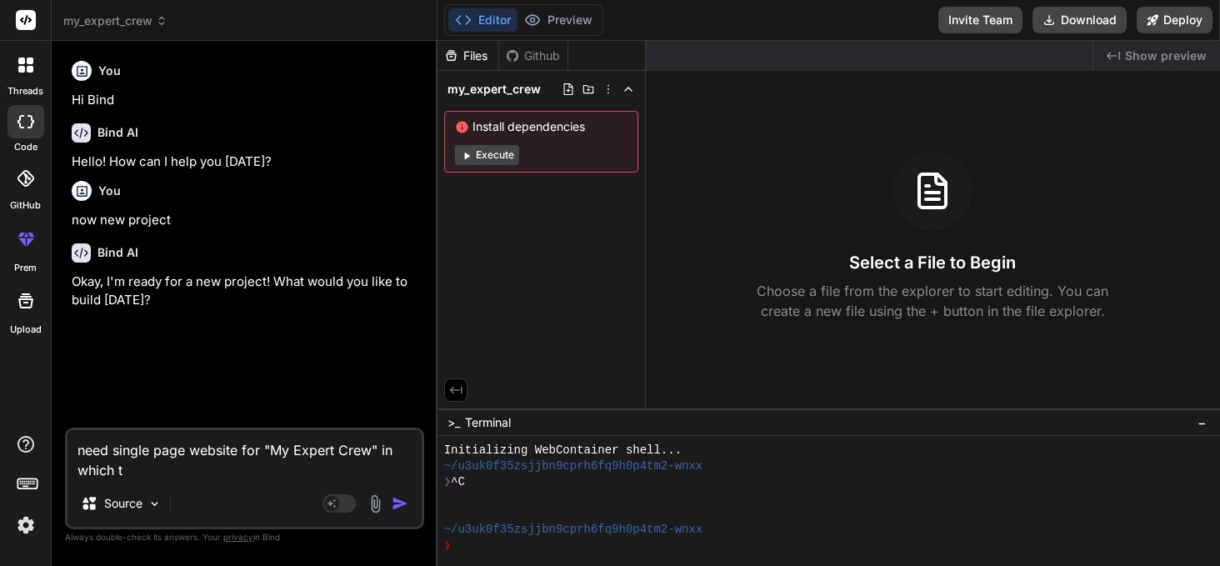
type textarea "need single page website for "My Expert Crew" in which th"
type textarea "x"
type textarea "need single page website for "My Expert Crew" in which the"
type textarea "x"
type textarea "need single page website for "My Expert Crew" in which ther"
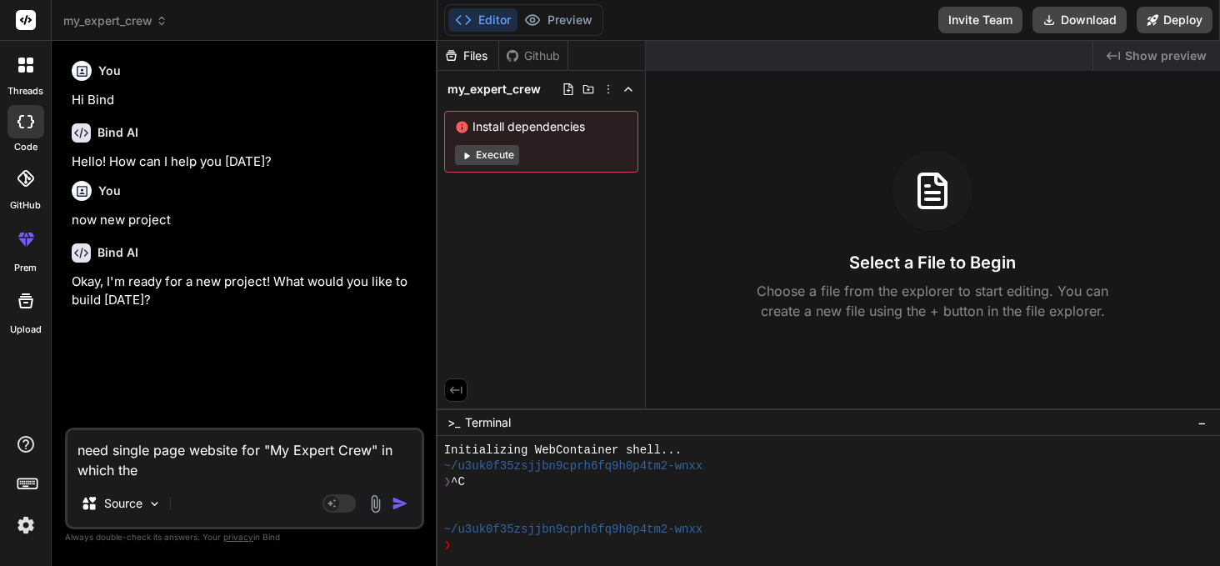
type textarea "x"
type textarea "need single page website for "My Expert Crew" in which there"
type textarea "x"
type textarea "need single page website for "My Expert Crew" in which there"
type textarea "x"
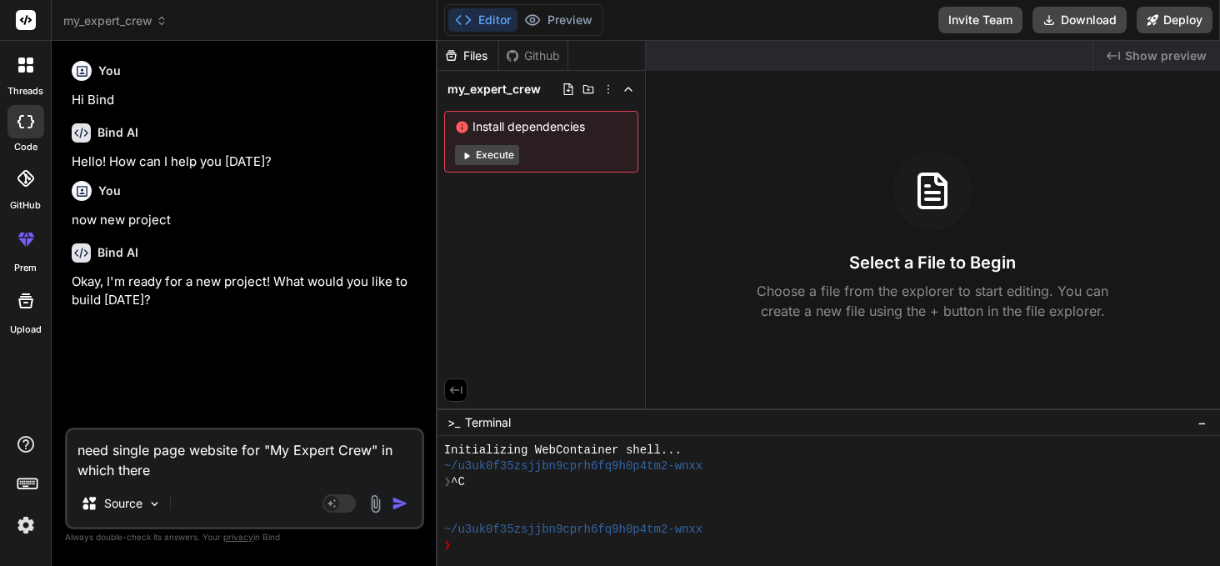
type textarea "need single page website for "My Expert Crew" in which there w"
type textarea "x"
type textarea "need single page website for "My Expert Crew" in which there wi"
type textarea "x"
type textarea "need single page website for "My Expert Crew" in which there [PERSON_NAME]"
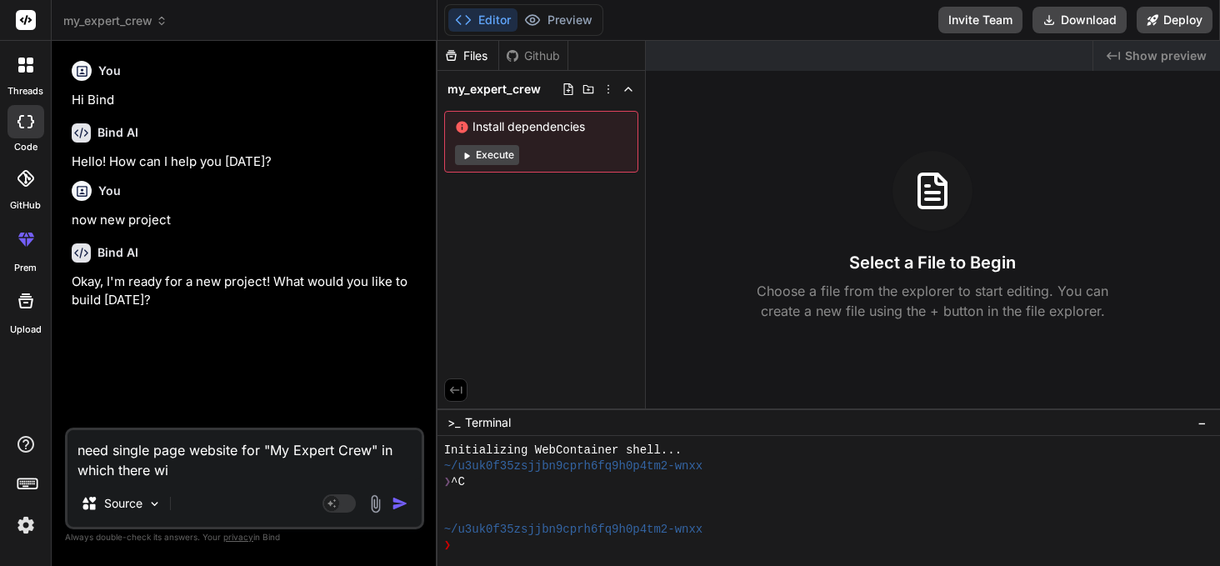
type textarea "x"
type textarea "need single page website for "My Expert Crew" in which there will"
type textarea "x"
type textarea "need single page website for "My Expert Crew" in which there willl"
type textarea "x"
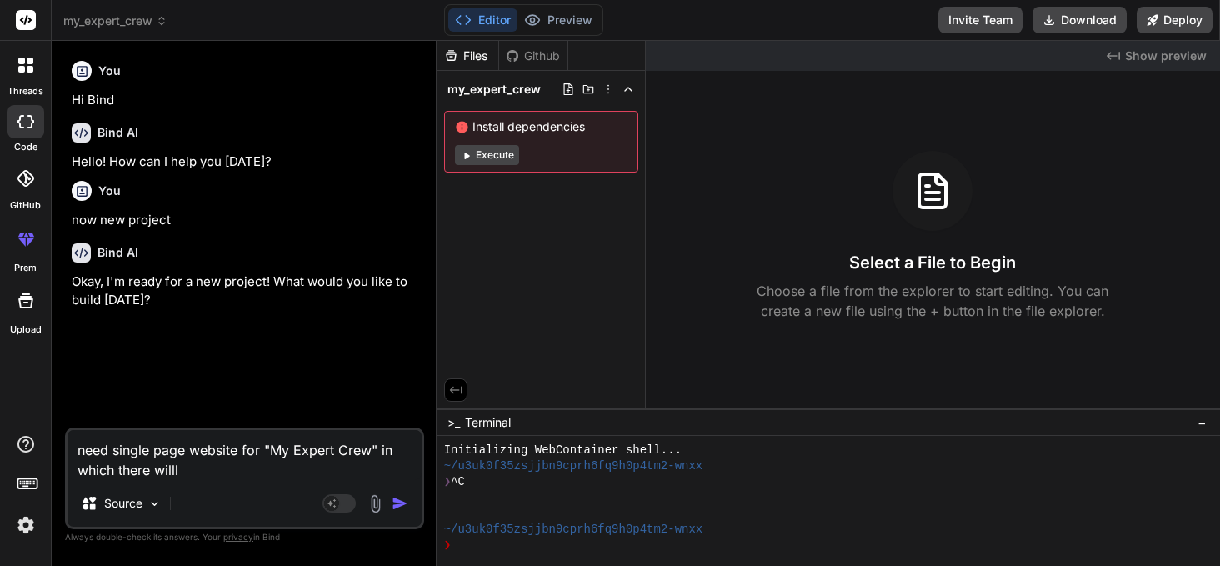
type textarea "need single page website for "My Expert Crew" in which there will"
type textarea "x"
type textarea "need single page website for "My Expert Crew" in which there will"
paste textarea "lorem IPSU, DOL sit AM con "Ad Elitse Doei" te incidi ut labo etdolor, ma aliqu…"
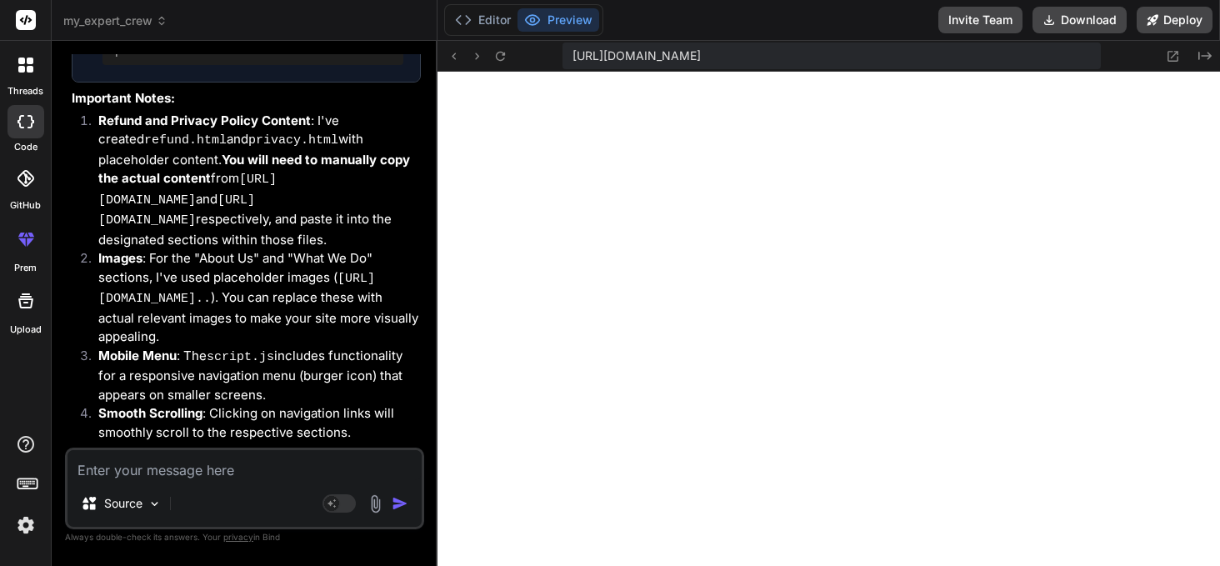
scroll to position [1393, 0]
click at [483, 15] on button "Editor" at bounding box center [482, 19] width 69 height 23
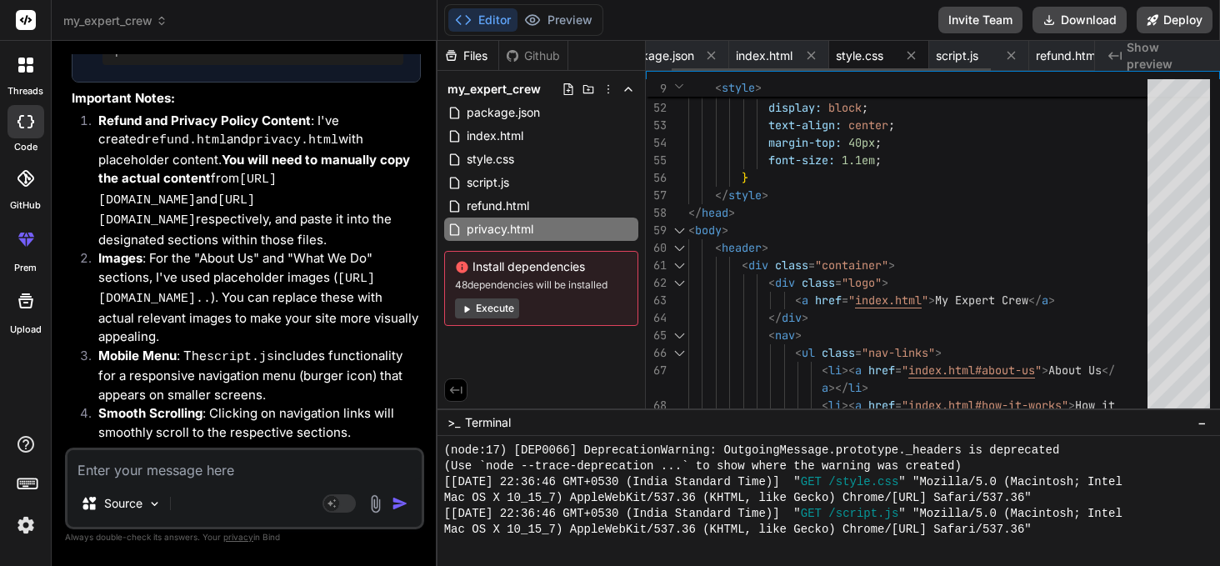
scroll to position [0, 28]
click at [769, 52] on span "index.html" at bounding box center [767, 55] width 57 height 17
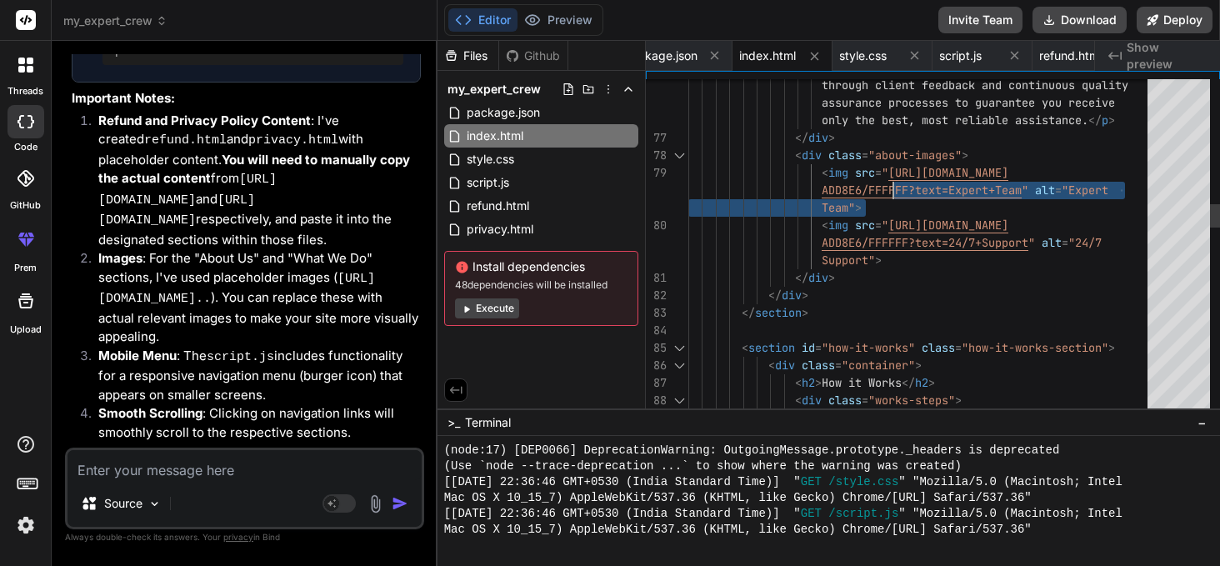
scroll to position [140, 0]
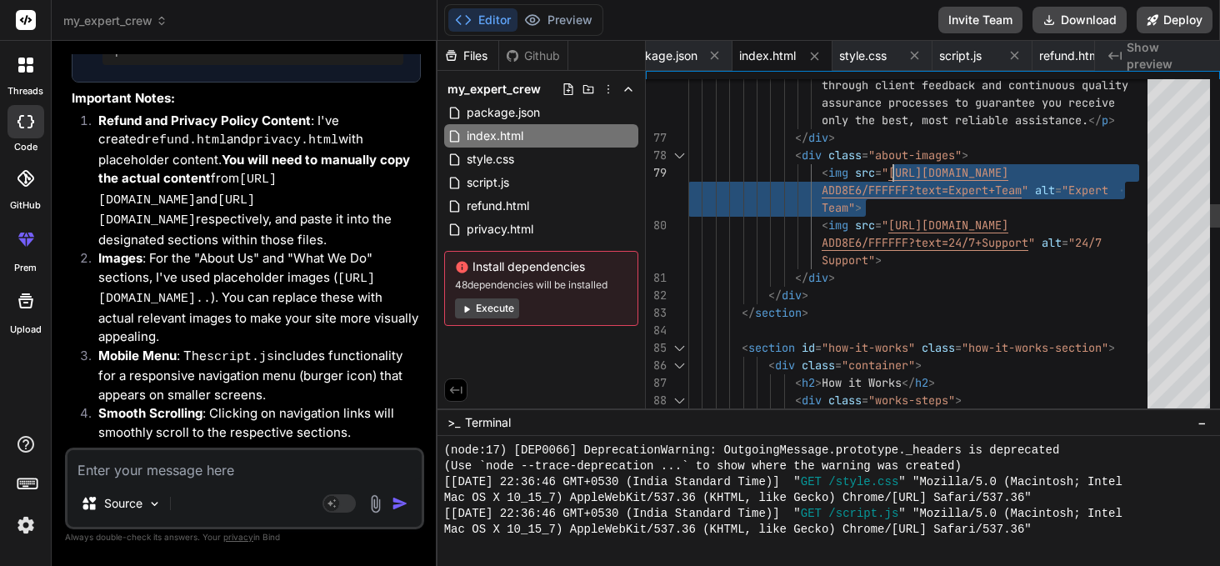
drag, startPoint x: 1030, startPoint y: 192, endPoint x: 892, endPoint y: 172, distance: 138.8
click at [568, 23] on button "Preview" at bounding box center [558, 19] width 82 height 23
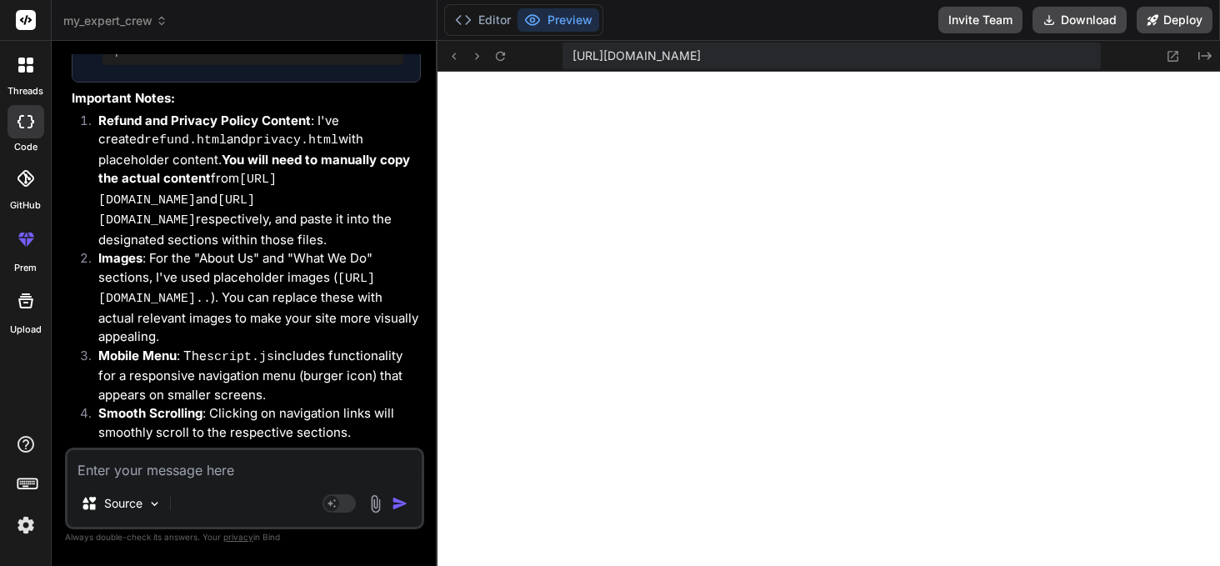
scroll to position [2205, 0]
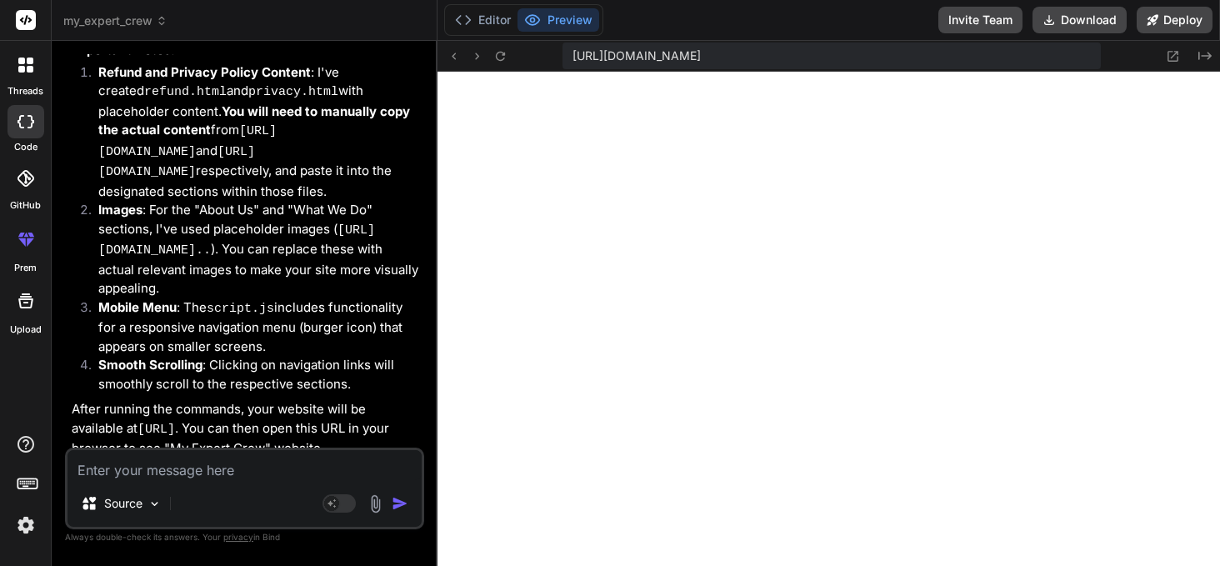
click at [180, 467] on textarea at bounding box center [244, 465] width 354 height 30
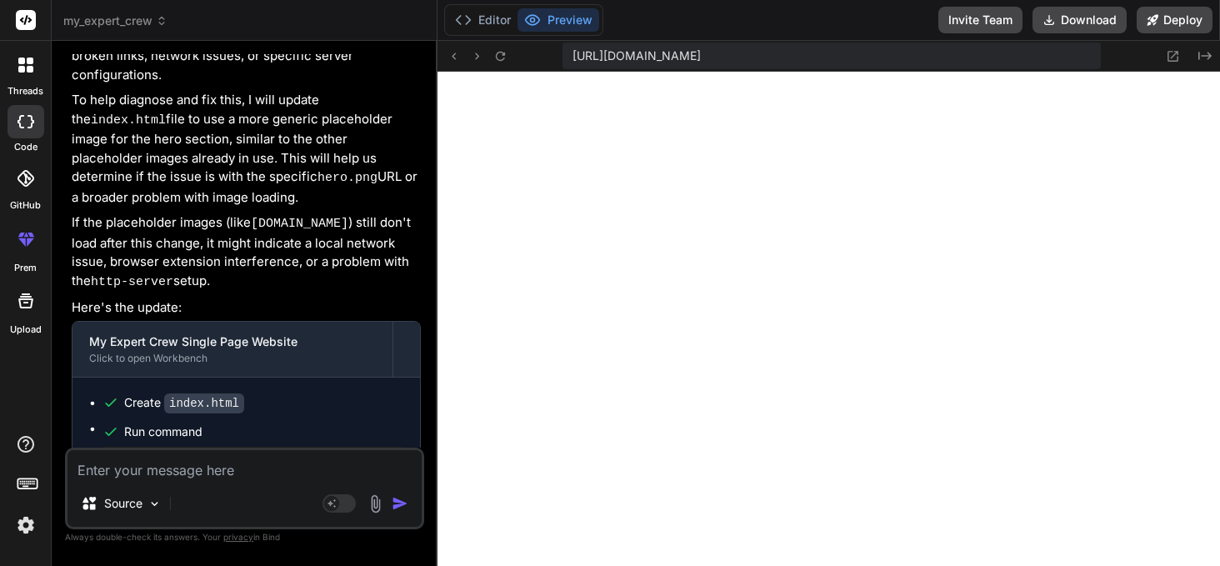
scroll to position [2105, 0]
drag, startPoint x: 252, startPoint y: 187, endPoint x: 392, endPoint y: 192, distance: 140.1
click at [348, 217] on code "[DOMAIN_NAME]" at bounding box center [299, 224] width 97 height 14
copy code "[DOMAIN_NAME]"
click at [227, 477] on textarea at bounding box center [244, 465] width 354 height 30
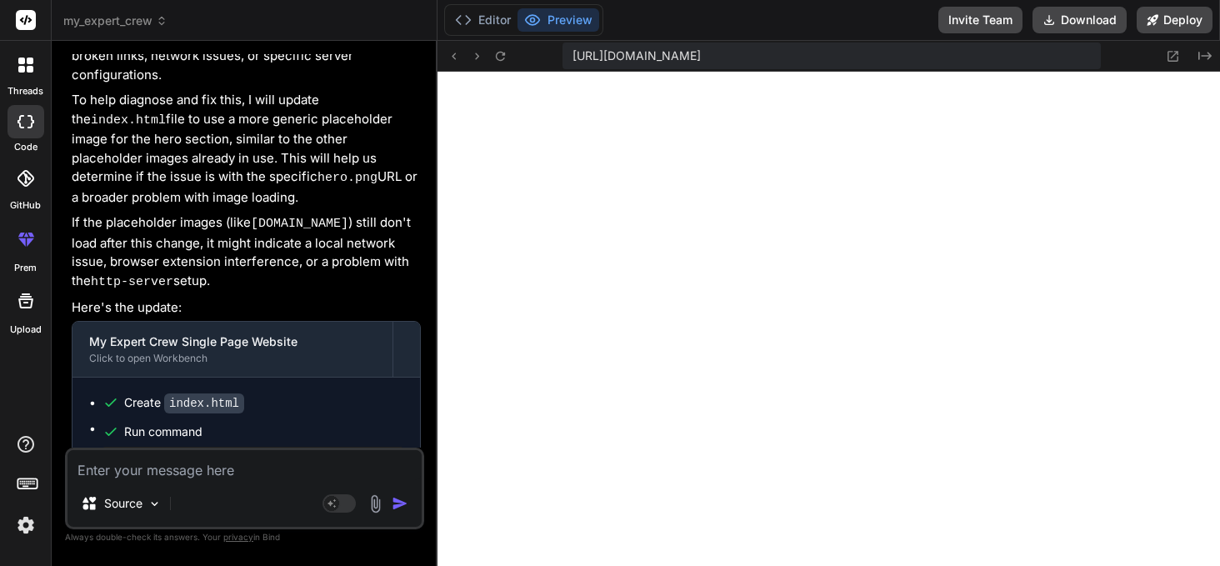
paste textarea "[DOMAIN_NAME]"
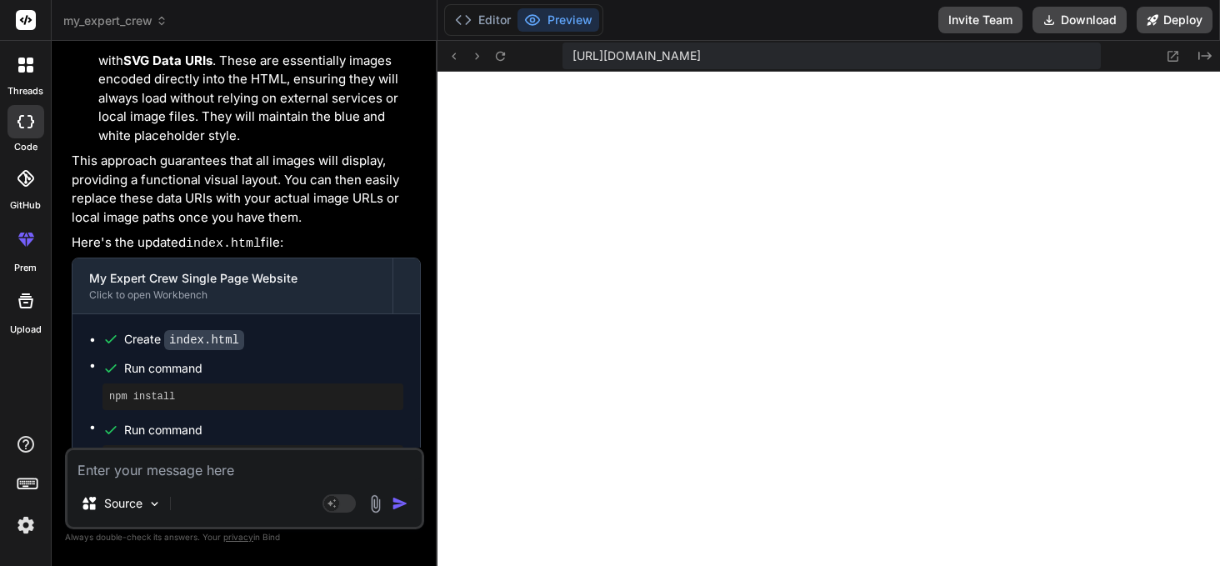
scroll to position [3741, 0]
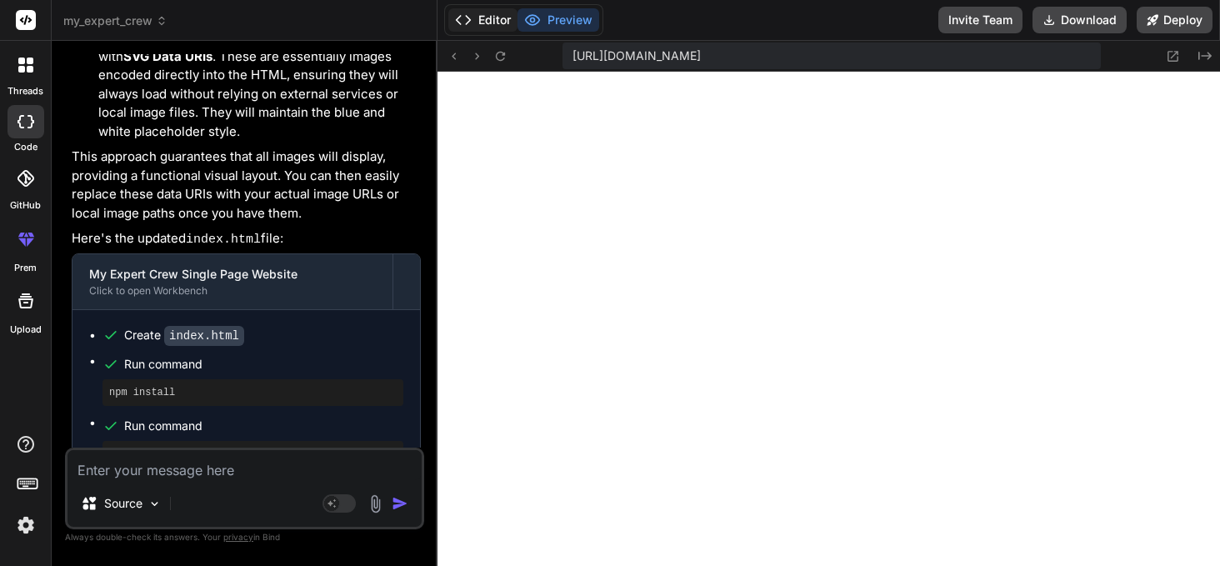
click at [484, 22] on button "Editor" at bounding box center [482, 19] width 69 height 23
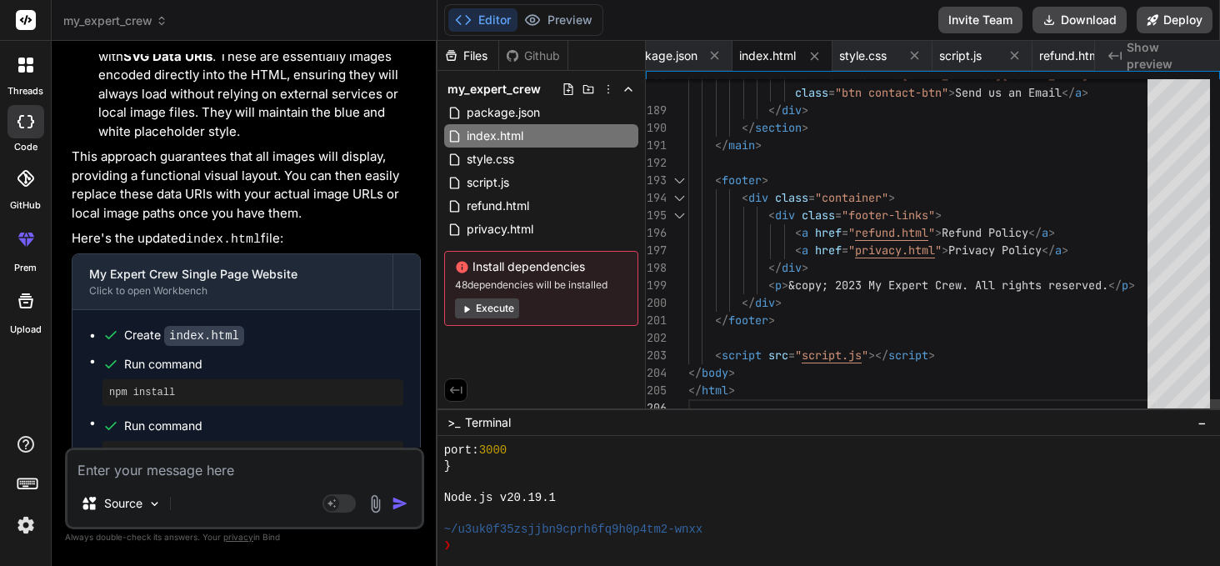
scroll to position [122, 0]
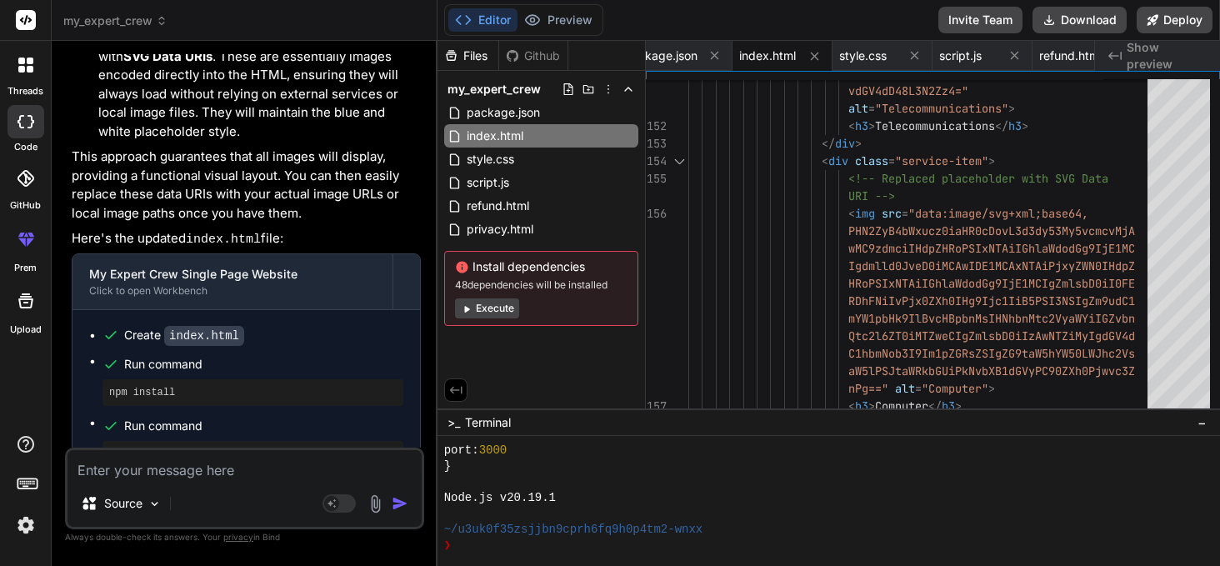
click at [492, 307] on button "Execute" at bounding box center [487, 308] width 64 height 20
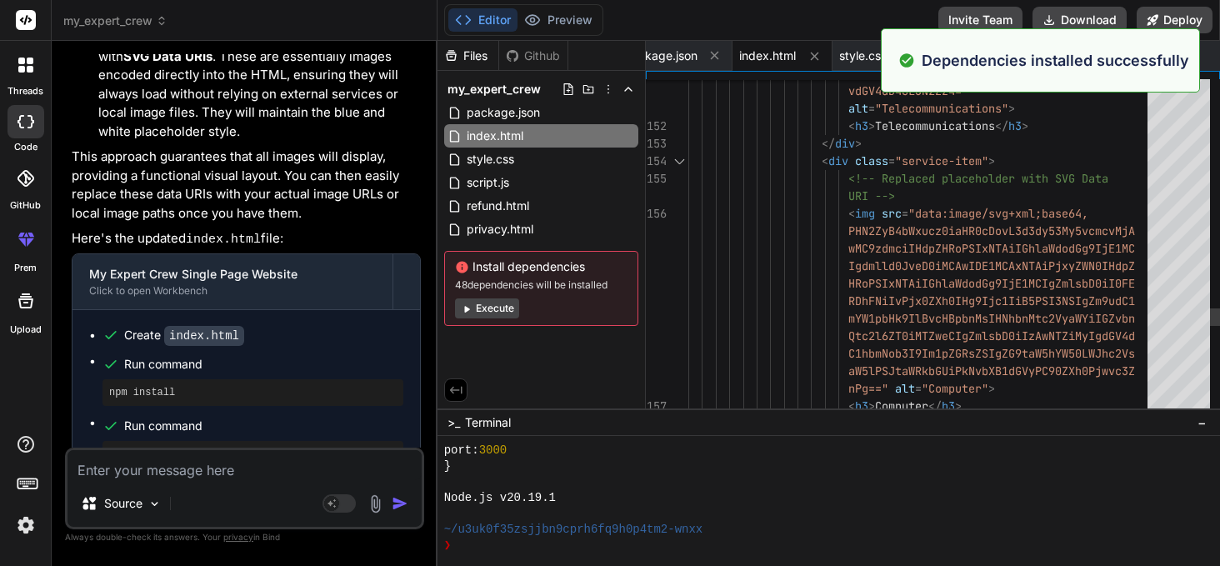
scroll to position [3451, 0]
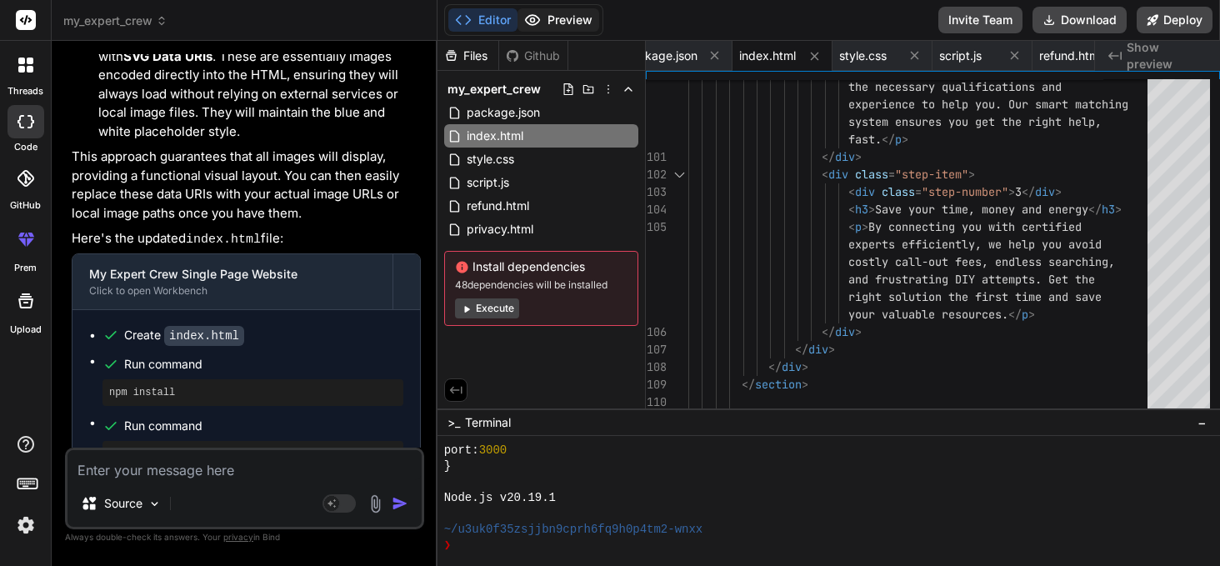
click at [563, 13] on button "Preview" at bounding box center [558, 19] width 82 height 23
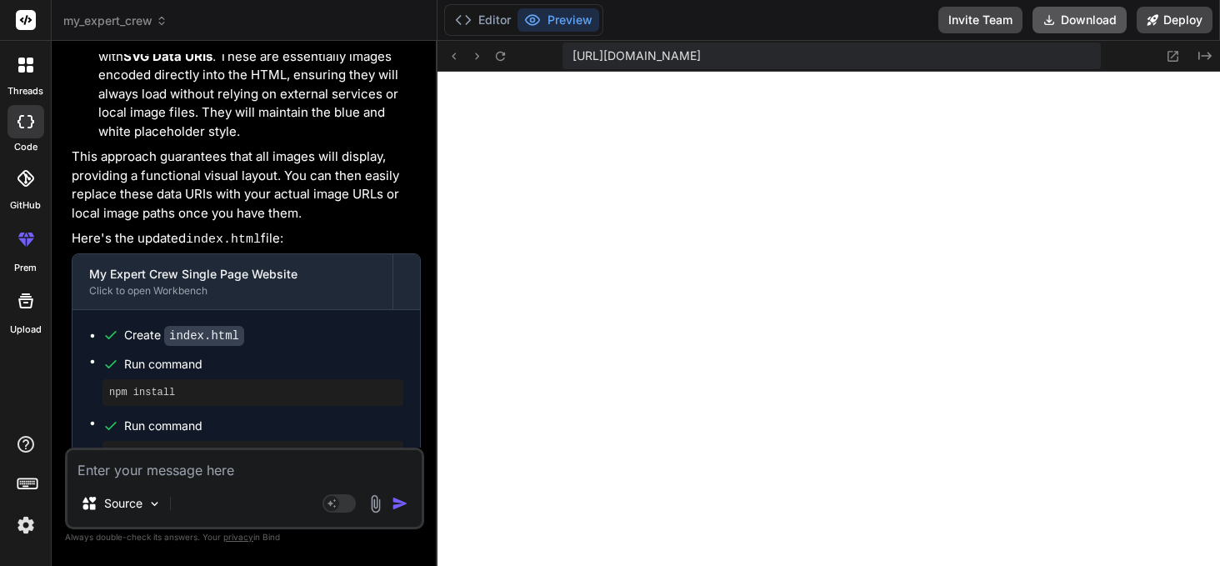
click at [1080, 24] on button "Download" at bounding box center [1079, 20] width 94 height 27
